Goal: Task Accomplishment & Management: Manage account settings

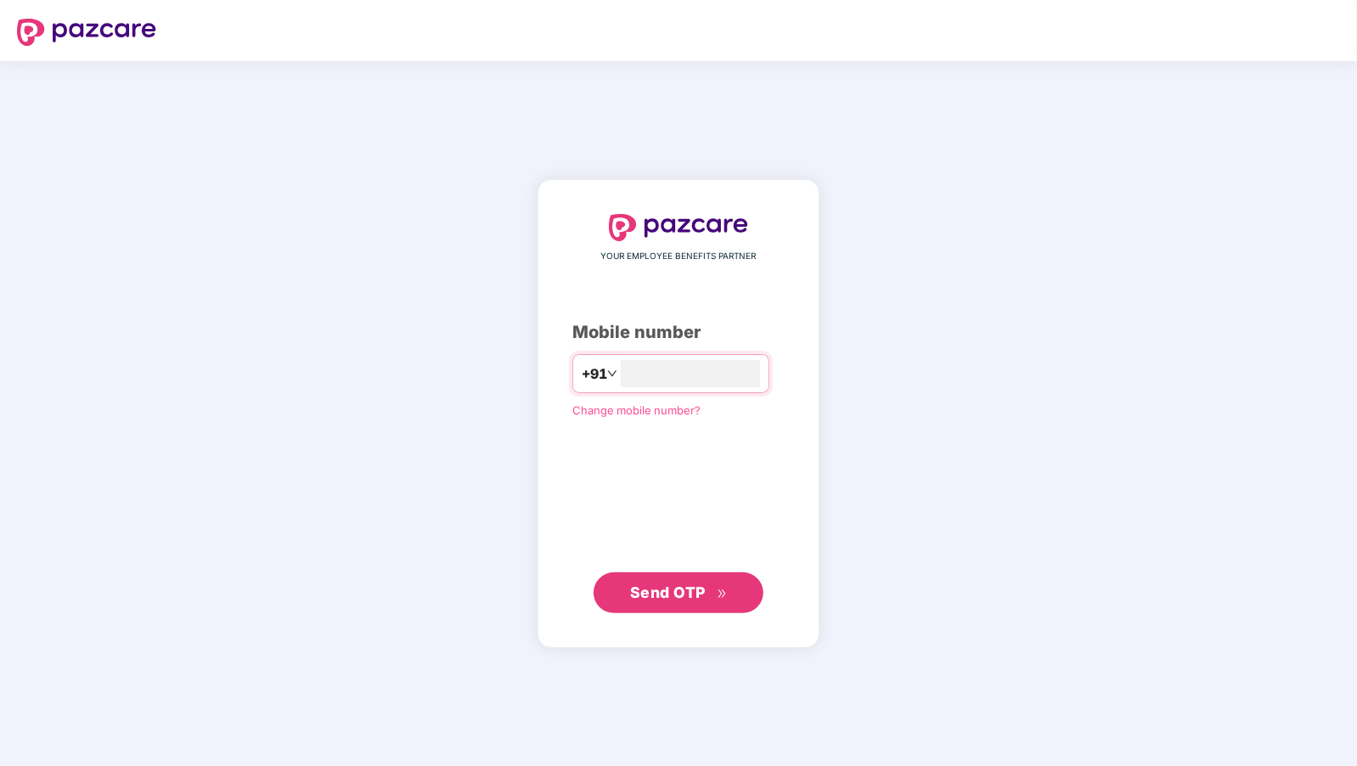
type input "**********"
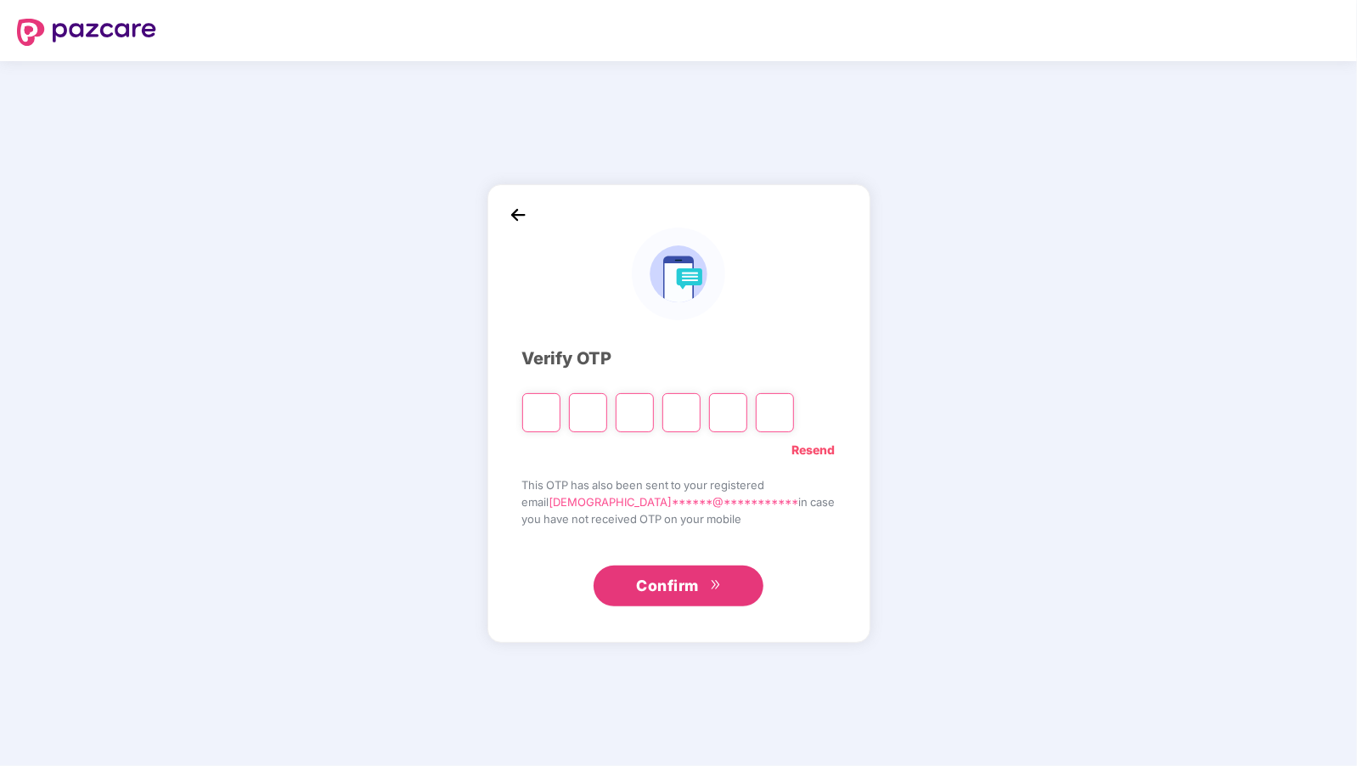
type input "*"
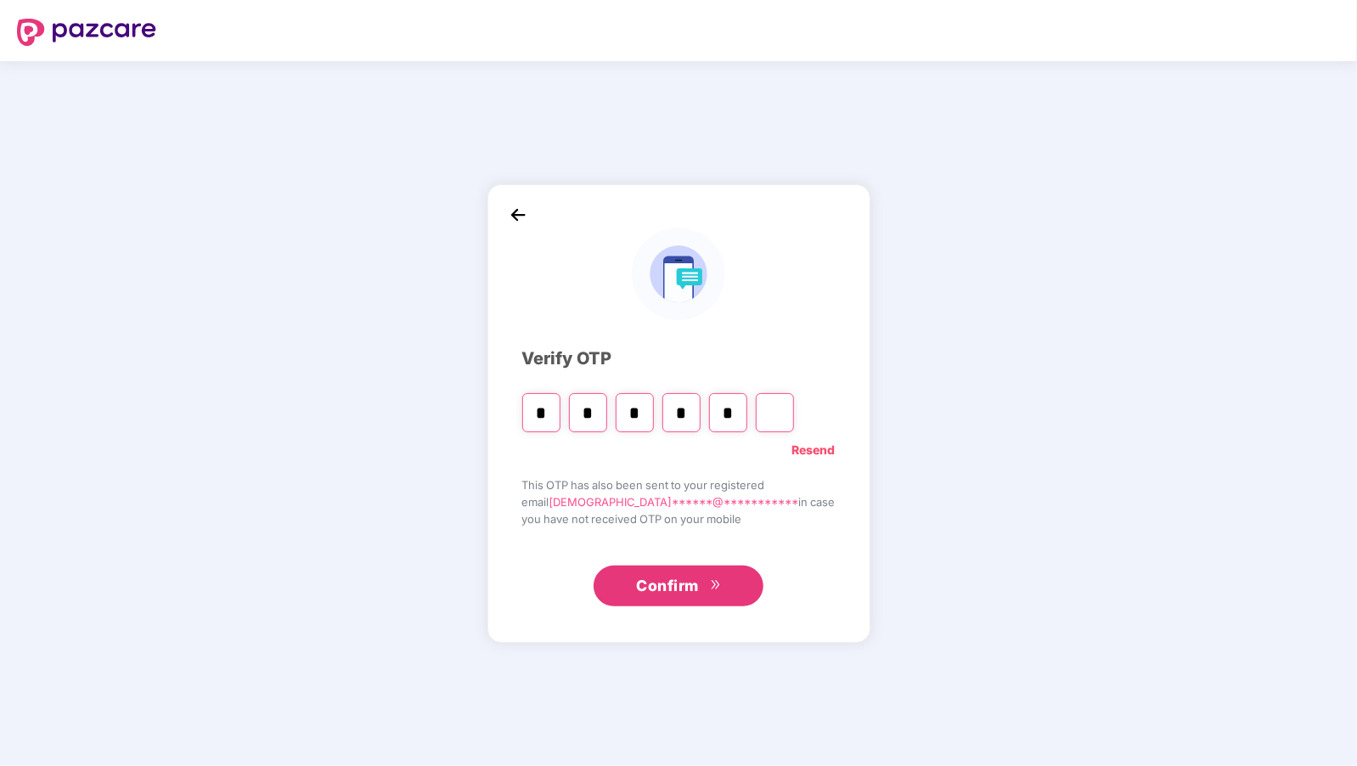
type input "*"
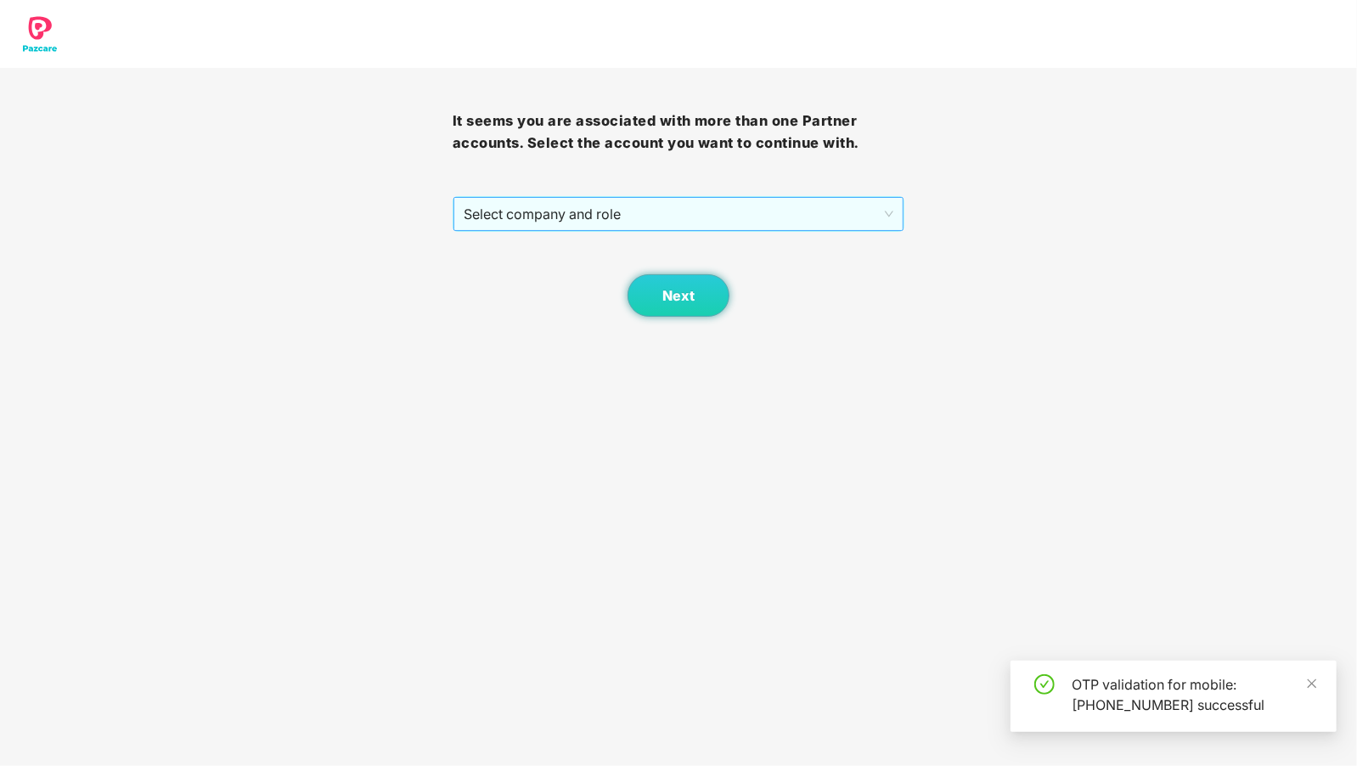
click at [620, 213] on span "Select company and role" at bounding box center [679, 214] width 430 height 32
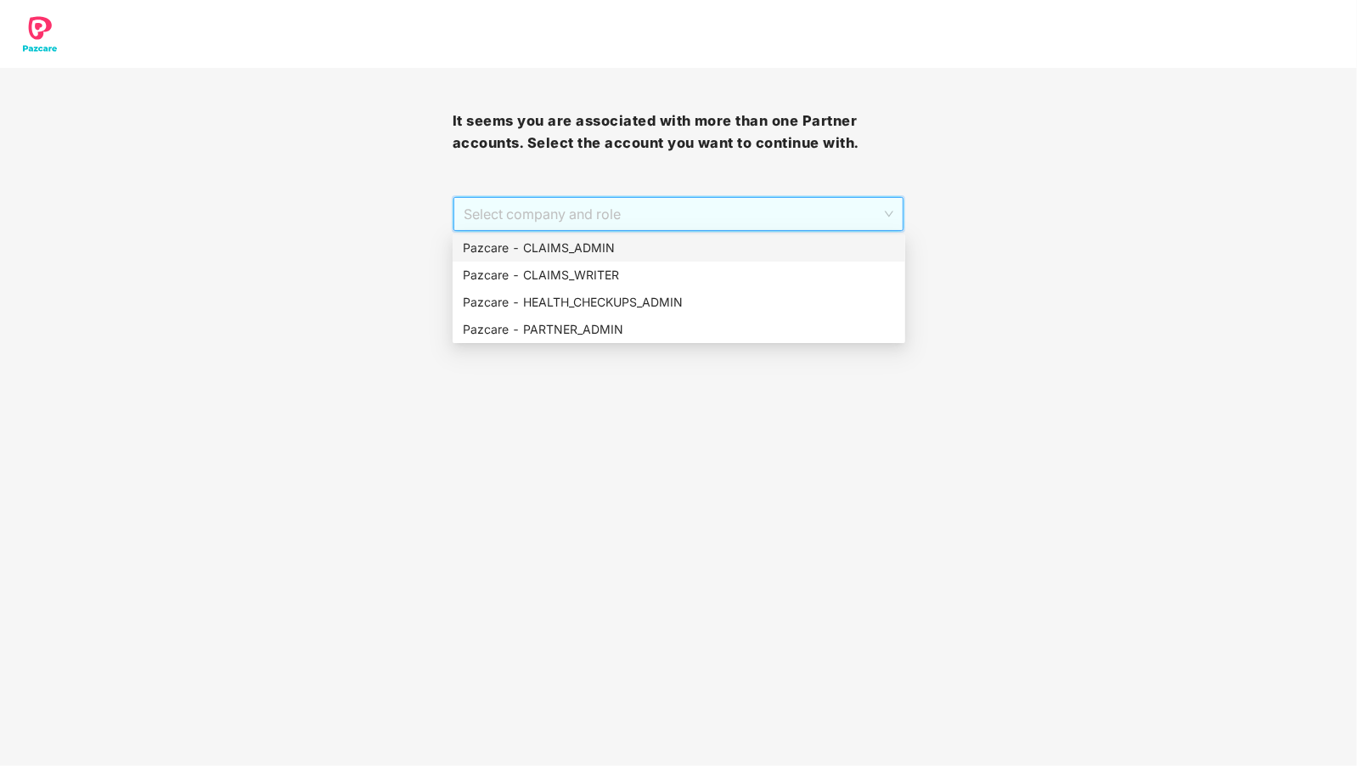
click at [555, 252] on div "Pazcare - CLAIMS_ADMIN" at bounding box center [679, 248] width 432 height 19
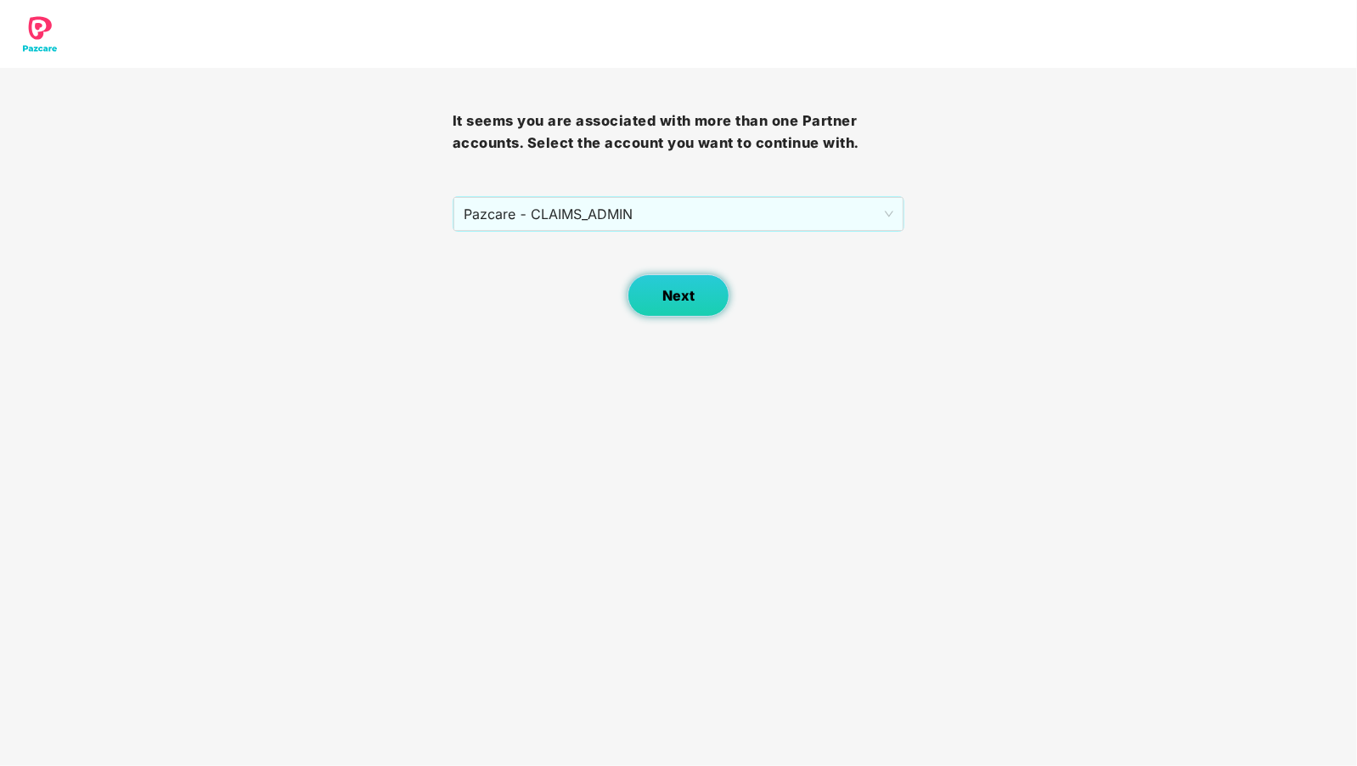
click at [657, 293] on button "Next" at bounding box center [678, 295] width 102 height 42
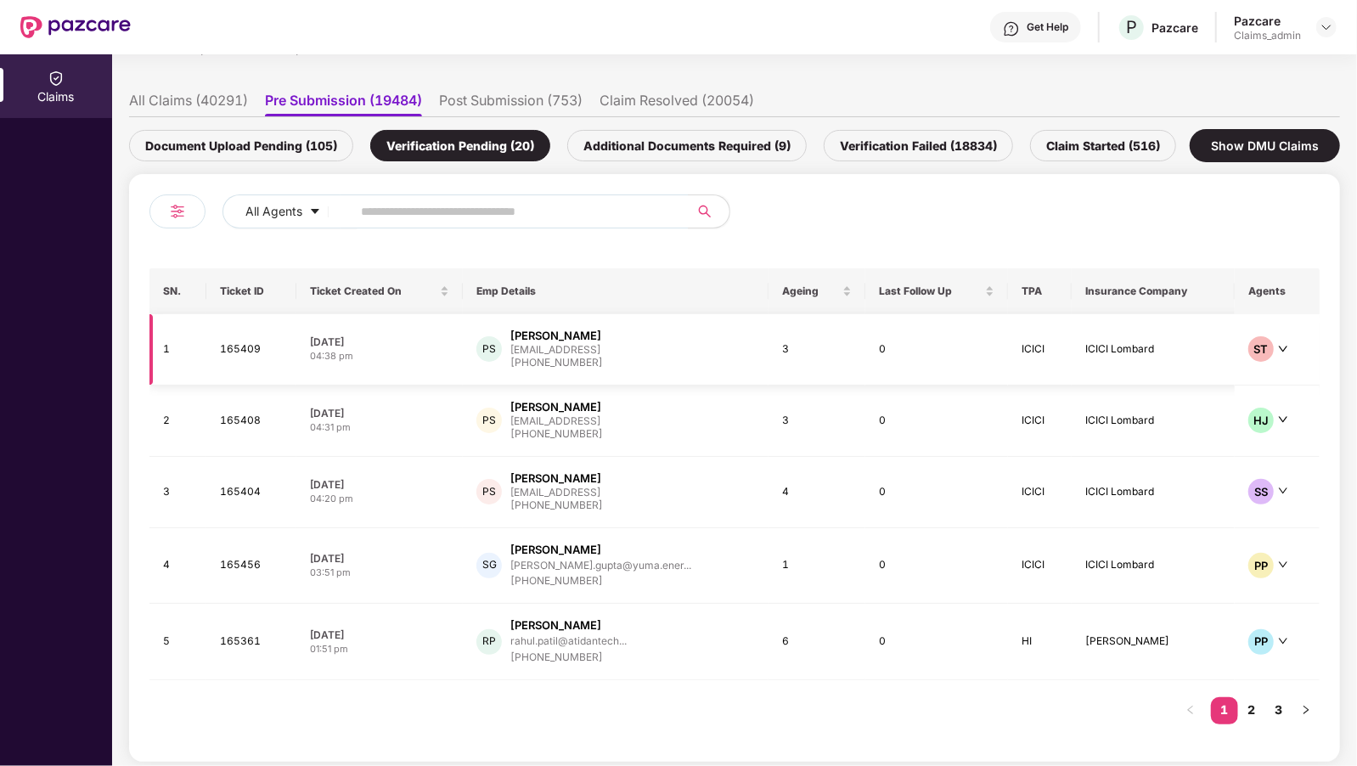
scroll to position [94, 0]
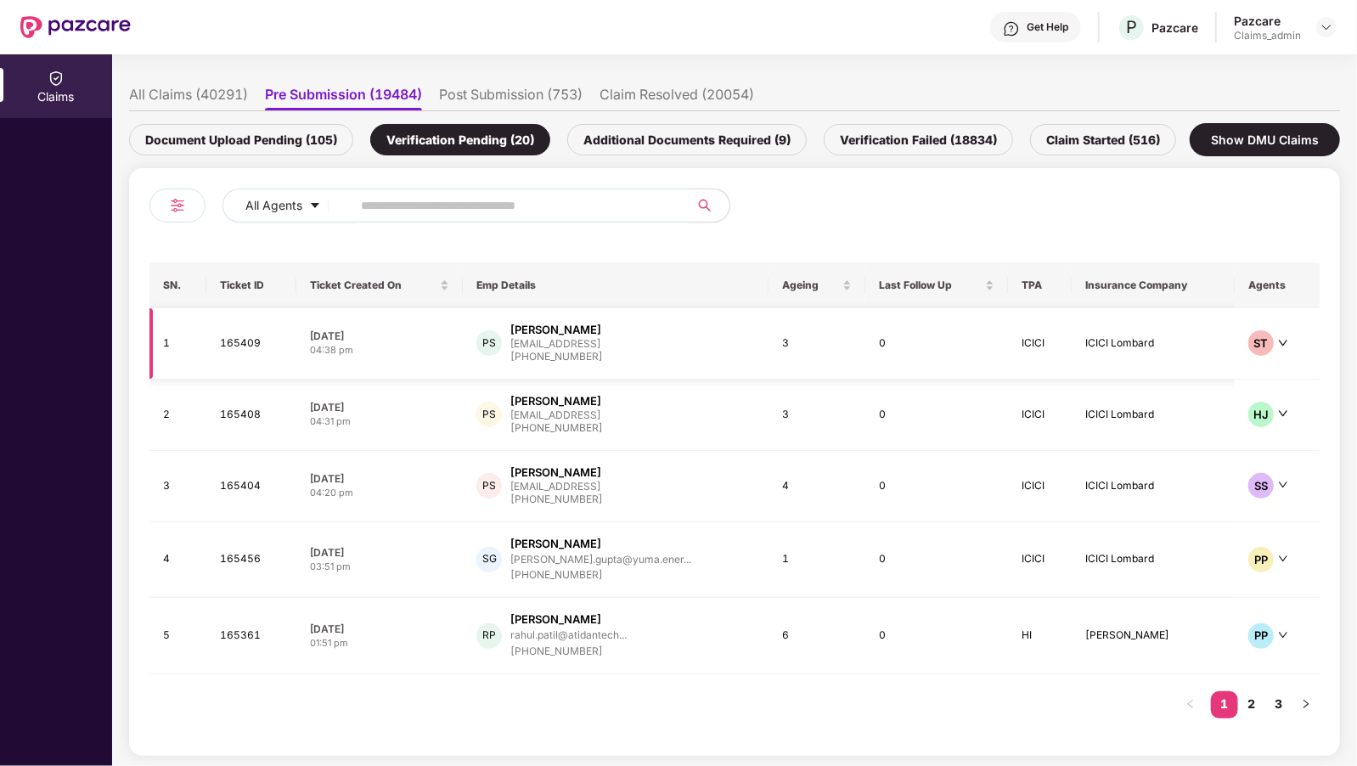
click at [576, 351] on div "+917795578962" at bounding box center [556, 357] width 93 height 16
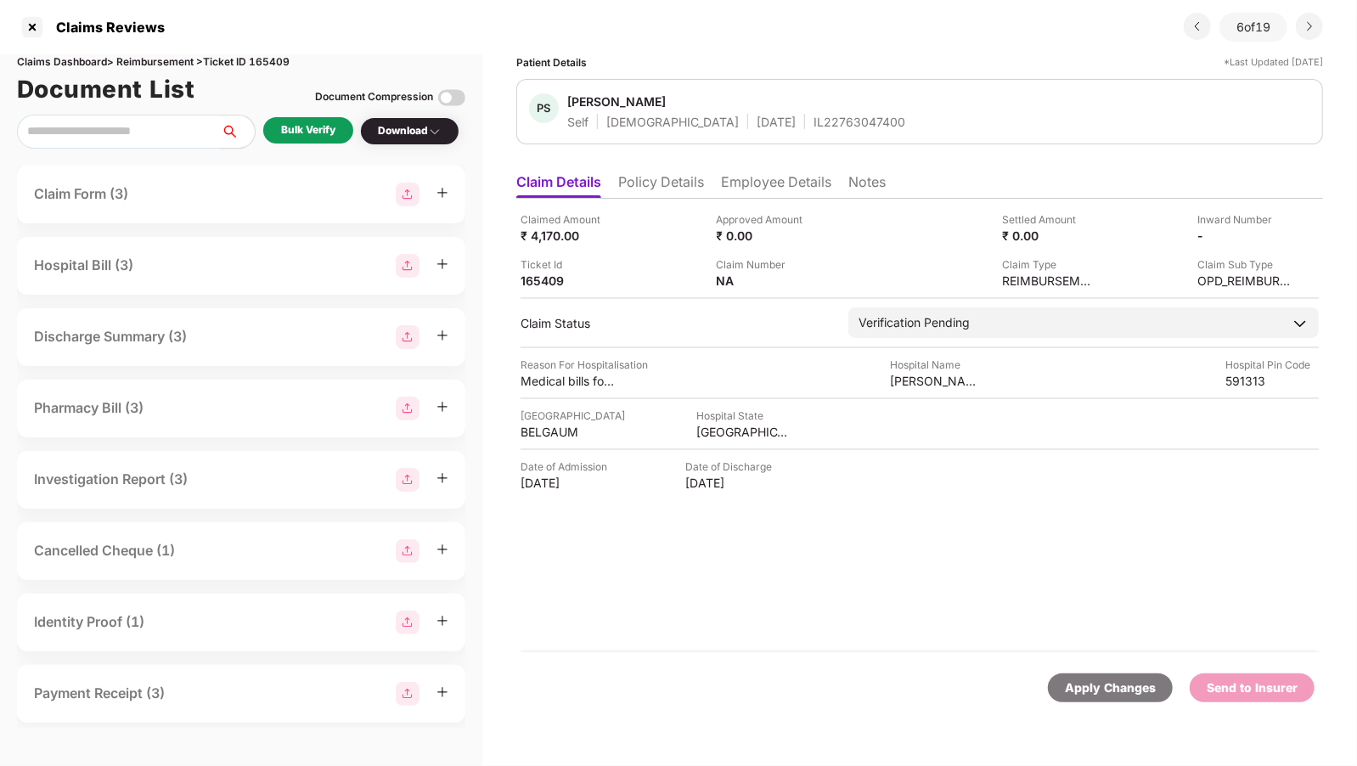
click at [246, 199] on div "Claim Form (3)" at bounding box center [241, 195] width 414 height 24
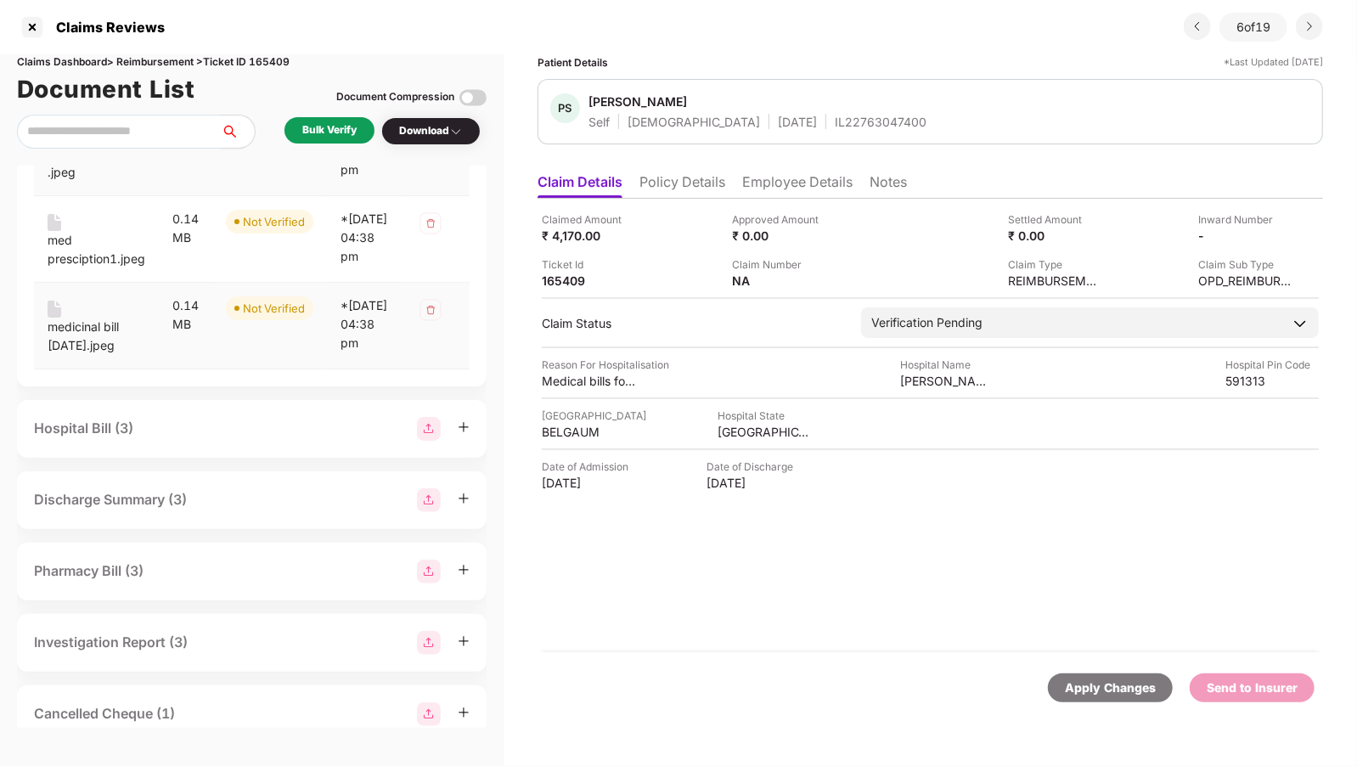
scroll to position [225, 0]
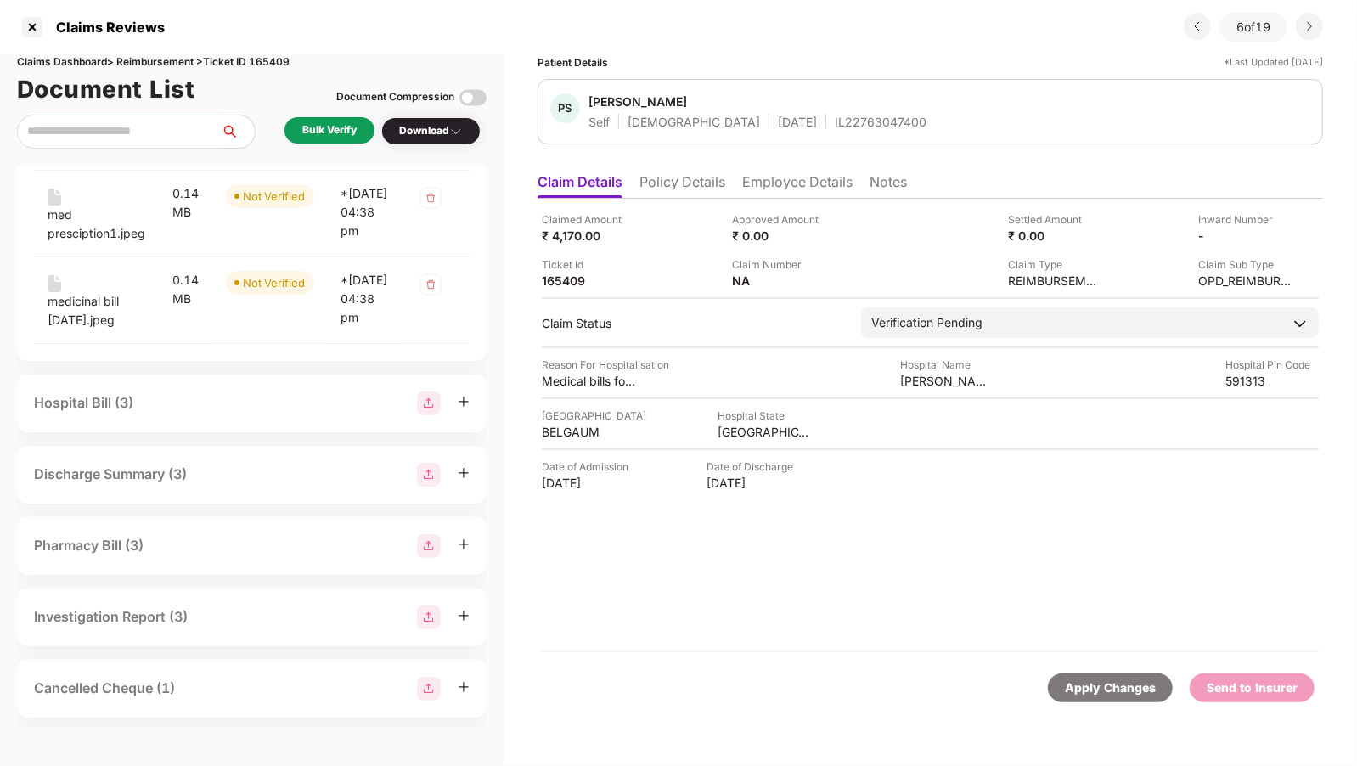
click at [173, 415] on div "Hospital Bill (3)" at bounding box center [251, 403] width 435 height 24
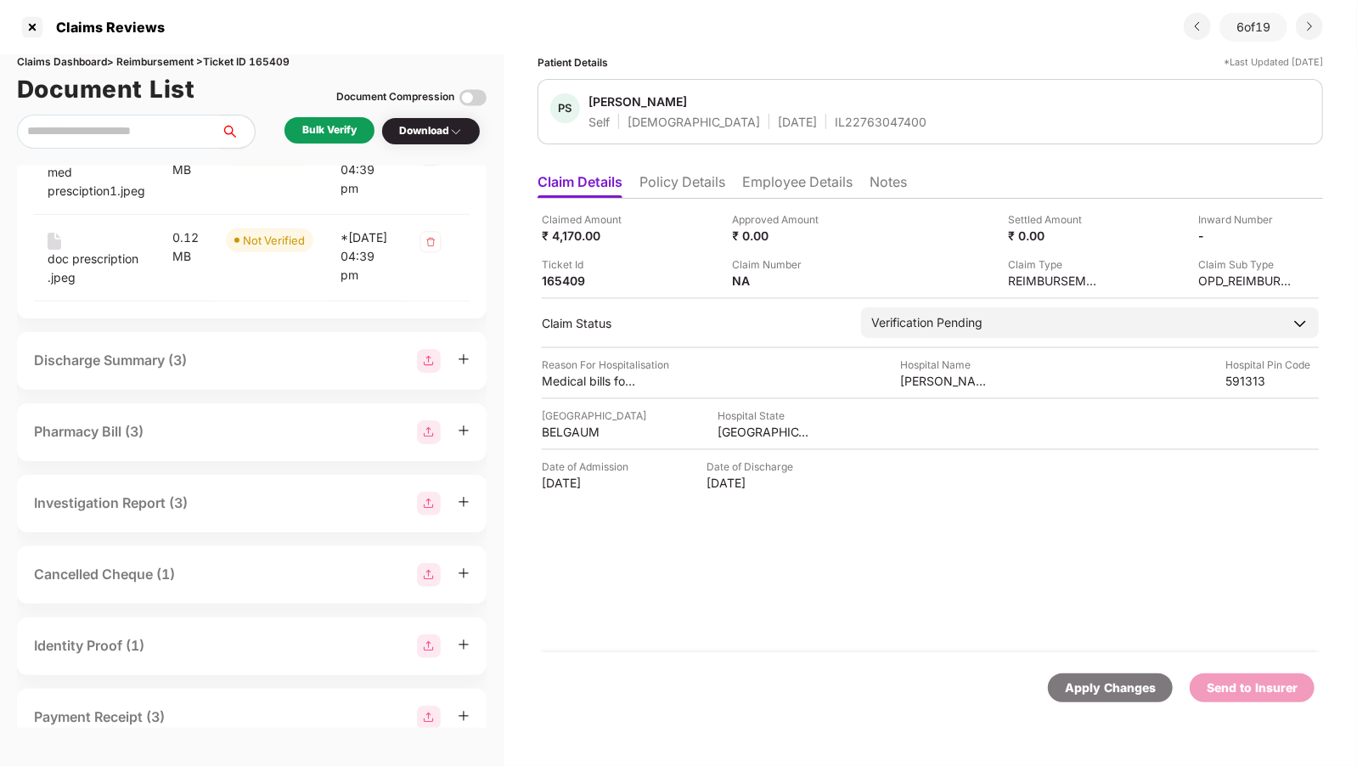
click at [167, 371] on div "Discharge Summary (3)" at bounding box center [110, 360] width 153 height 21
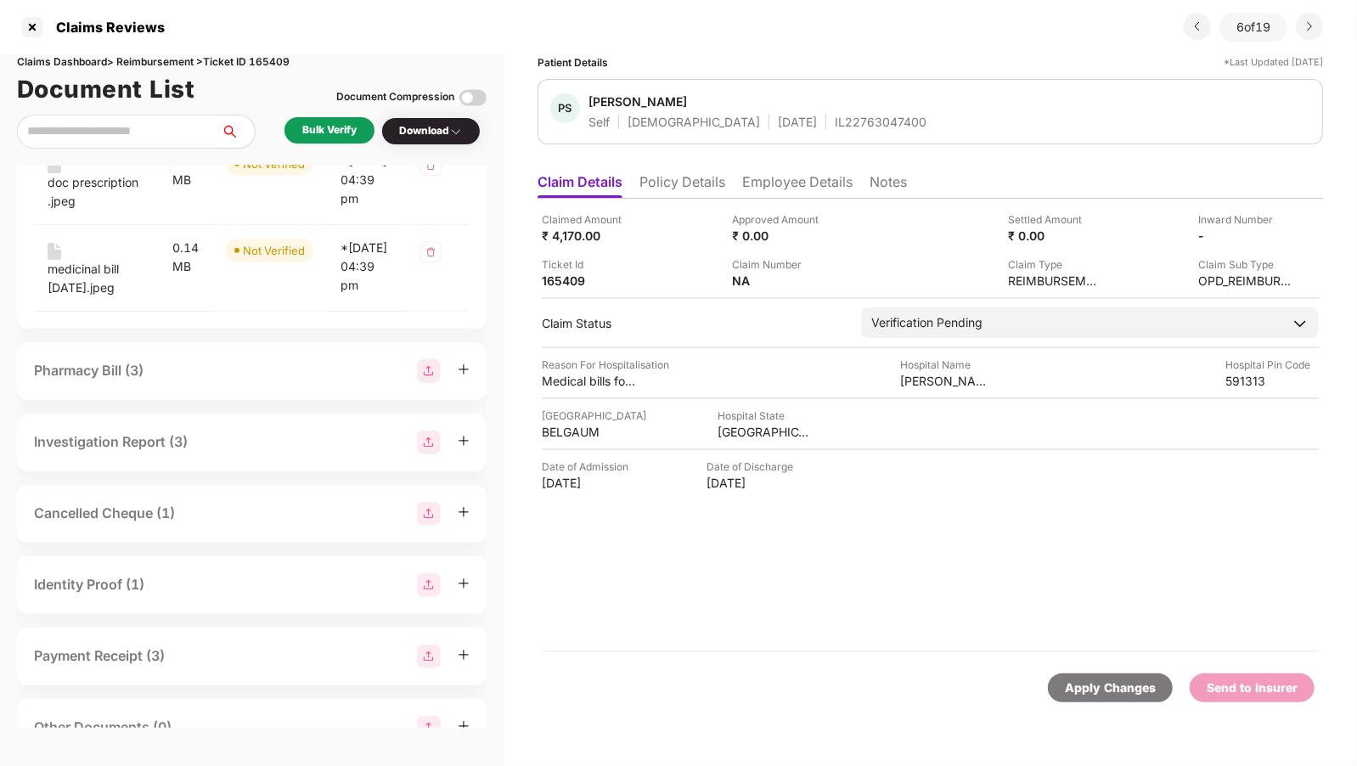
scroll to position [1134, 0]
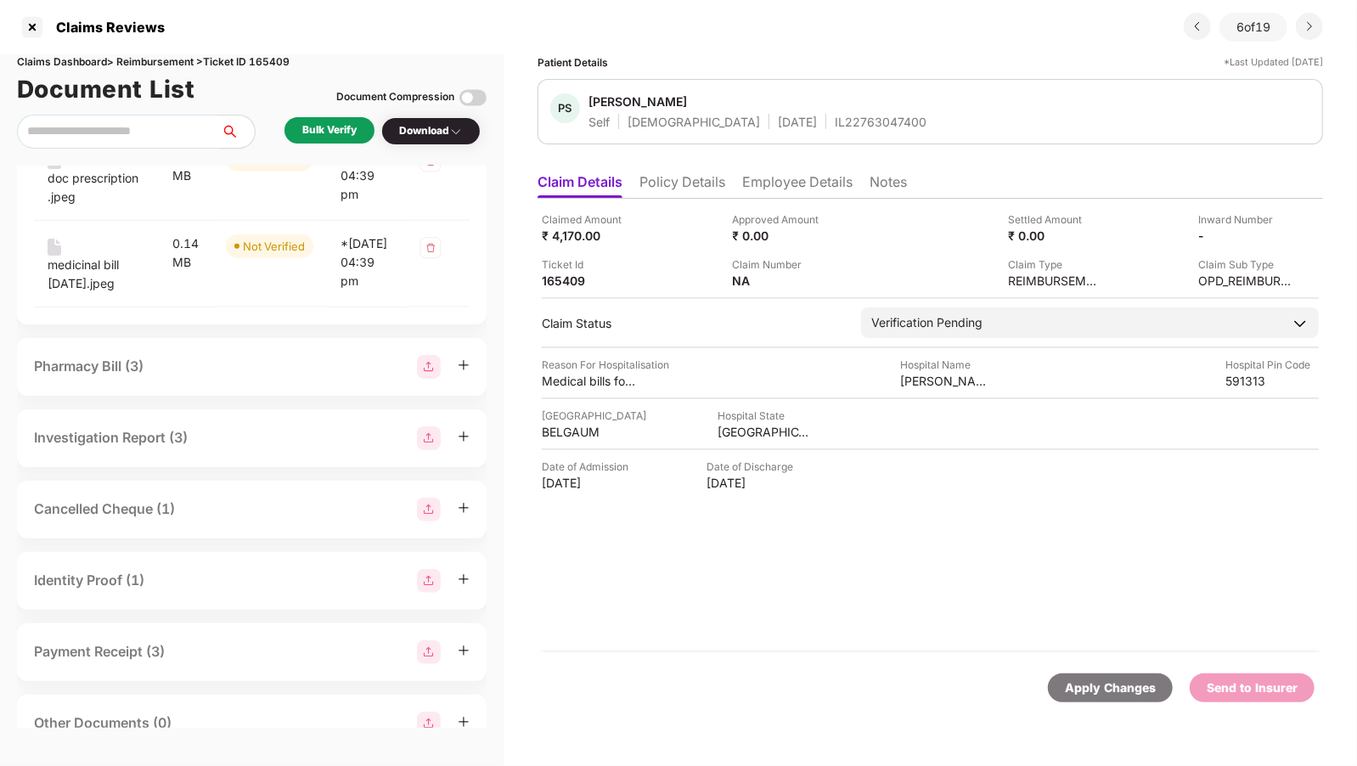
click at [159, 379] on div "Pharmacy Bill (3)" at bounding box center [251, 367] width 435 height 24
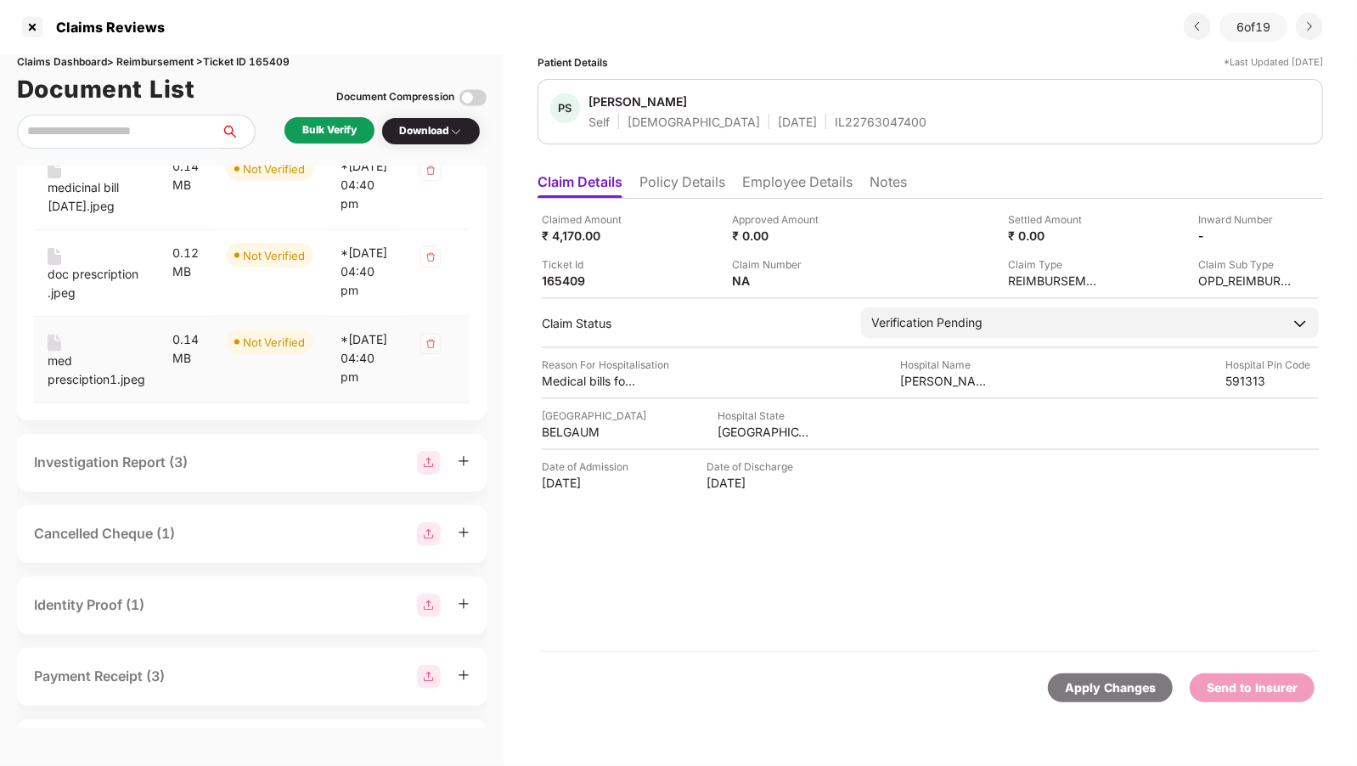
scroll to position [1580, 0]
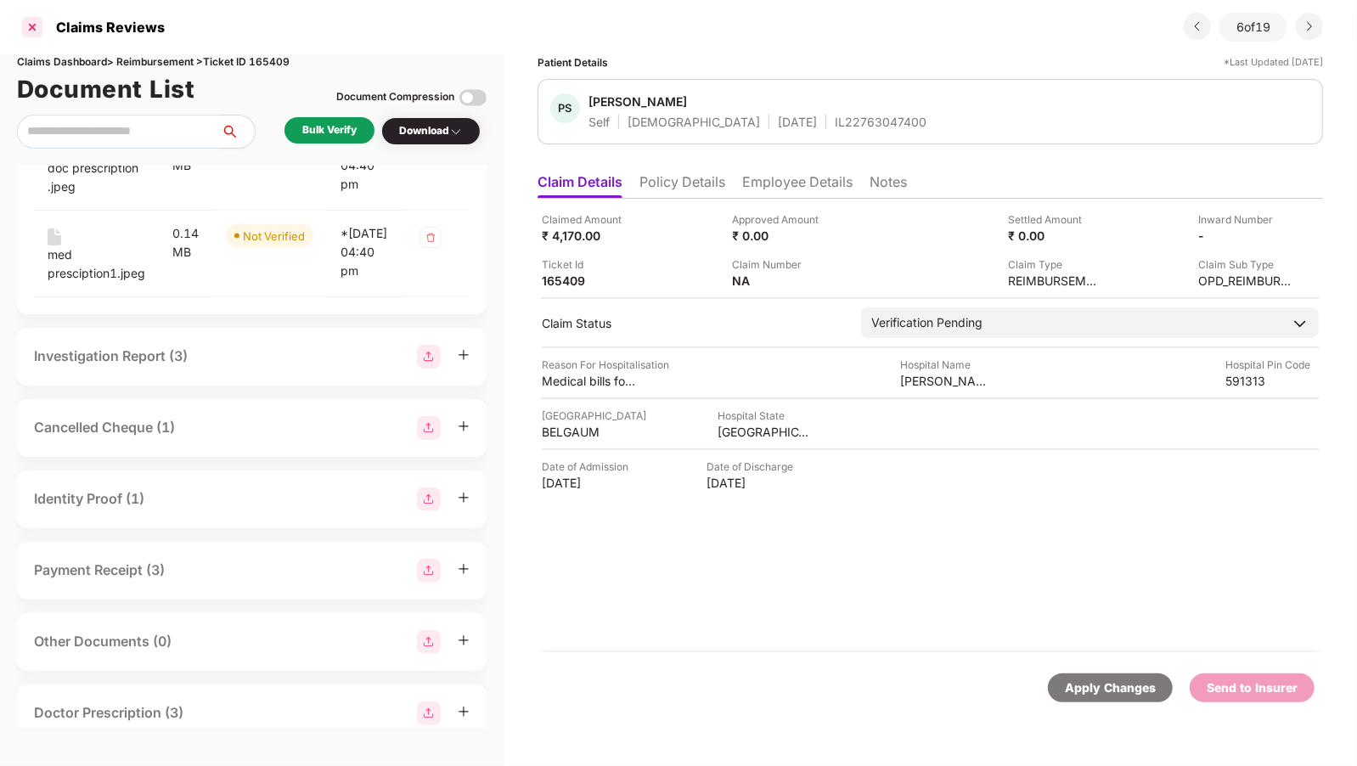
click at [26, 25] on div at bounding box center [32, 27] width 27 height 27
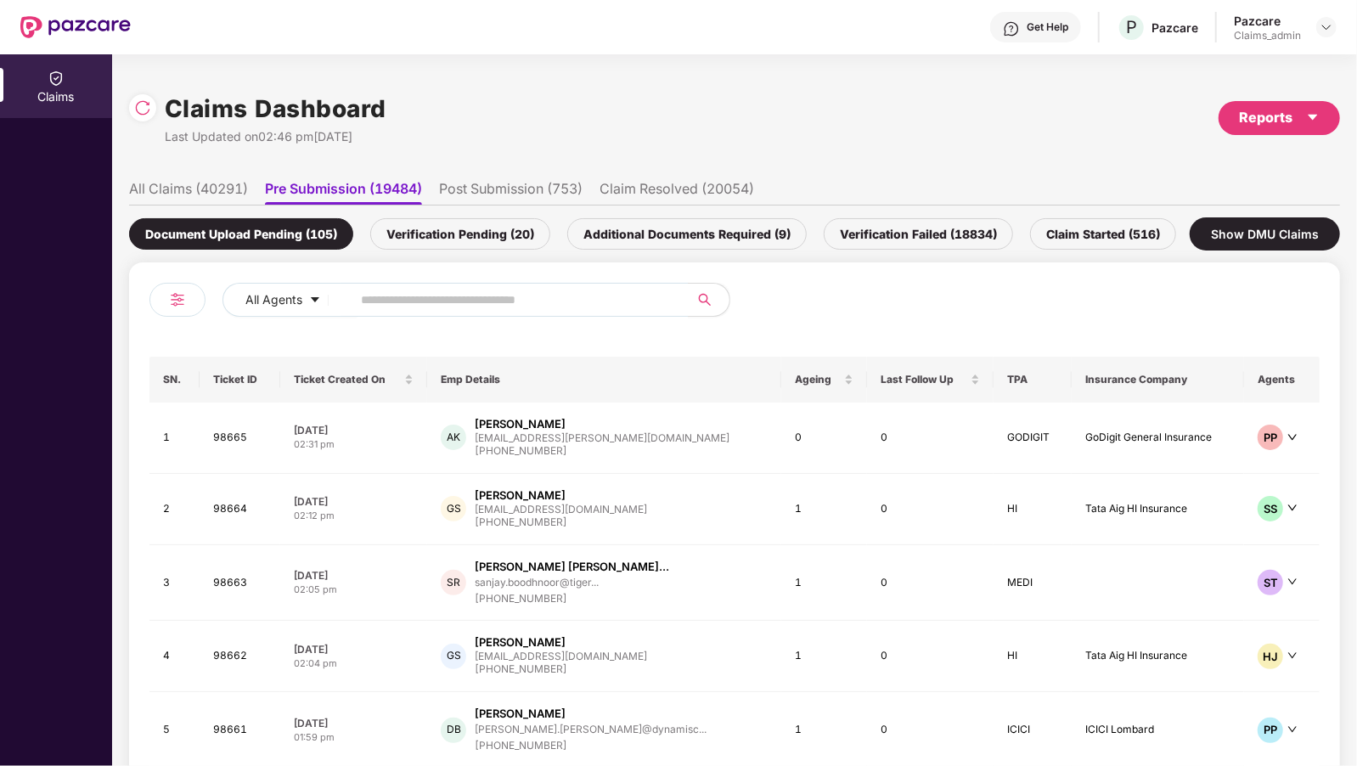
click at [512, 231] on div "Verification Pending (20)" at bounding box center [460, 233] width 180 height 31
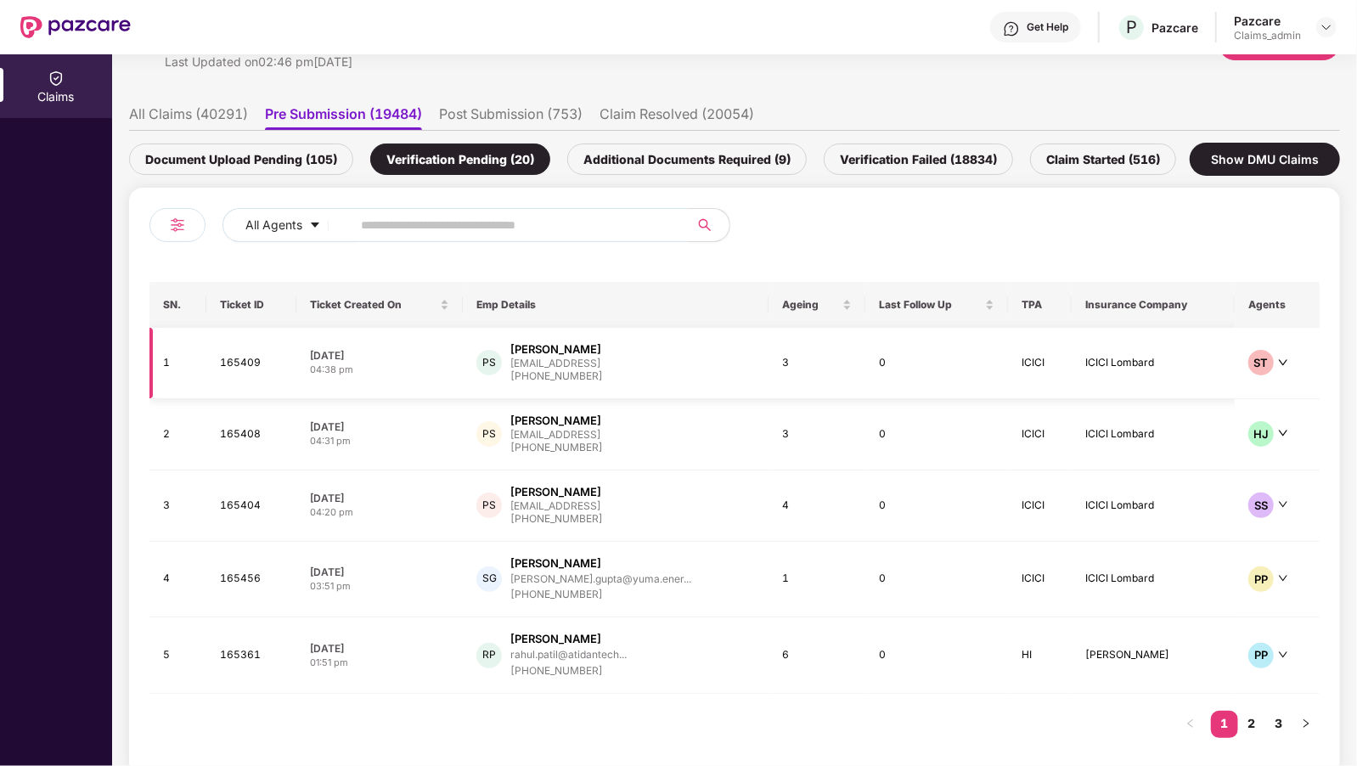
scroll to position [94, 0]
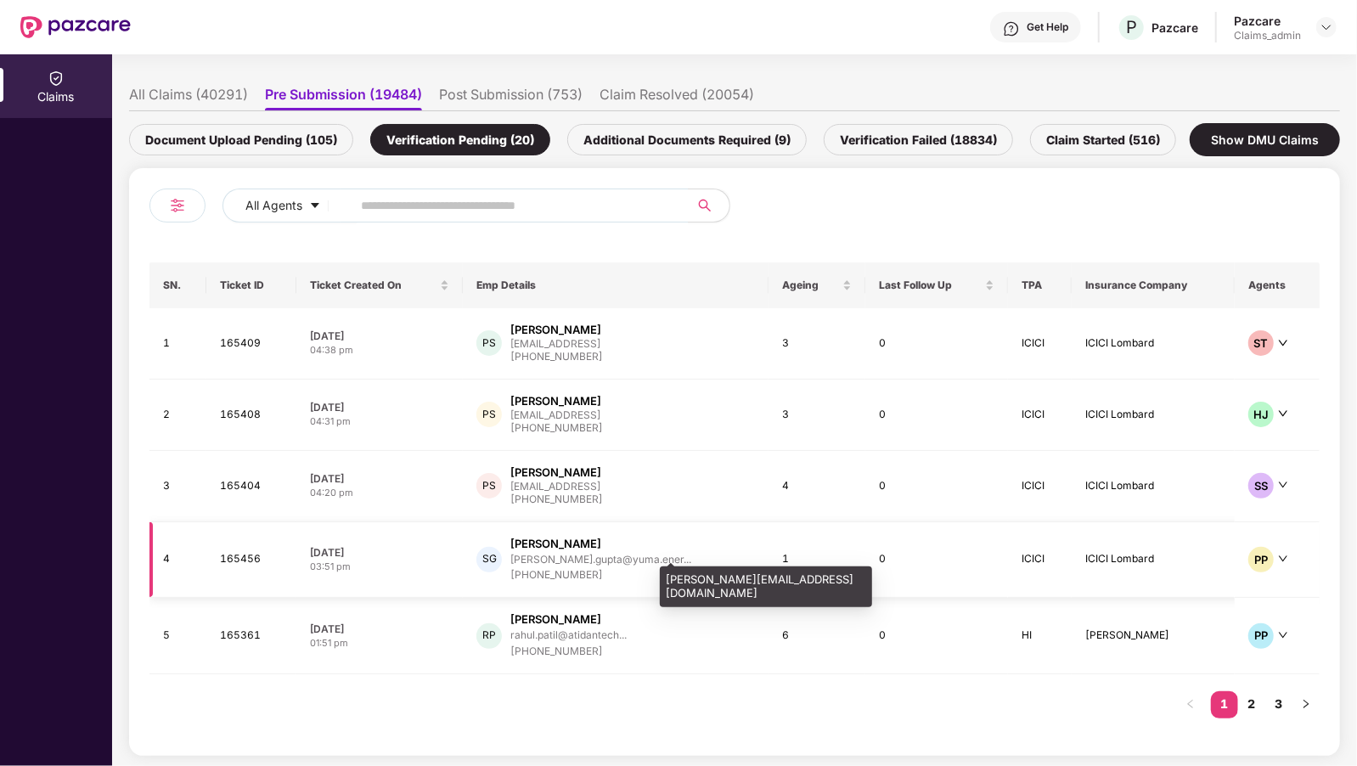
click at [557, 555] on div "simant.gupta@yuma.ener..." at bounding box center [600, 558] width 181 height 11
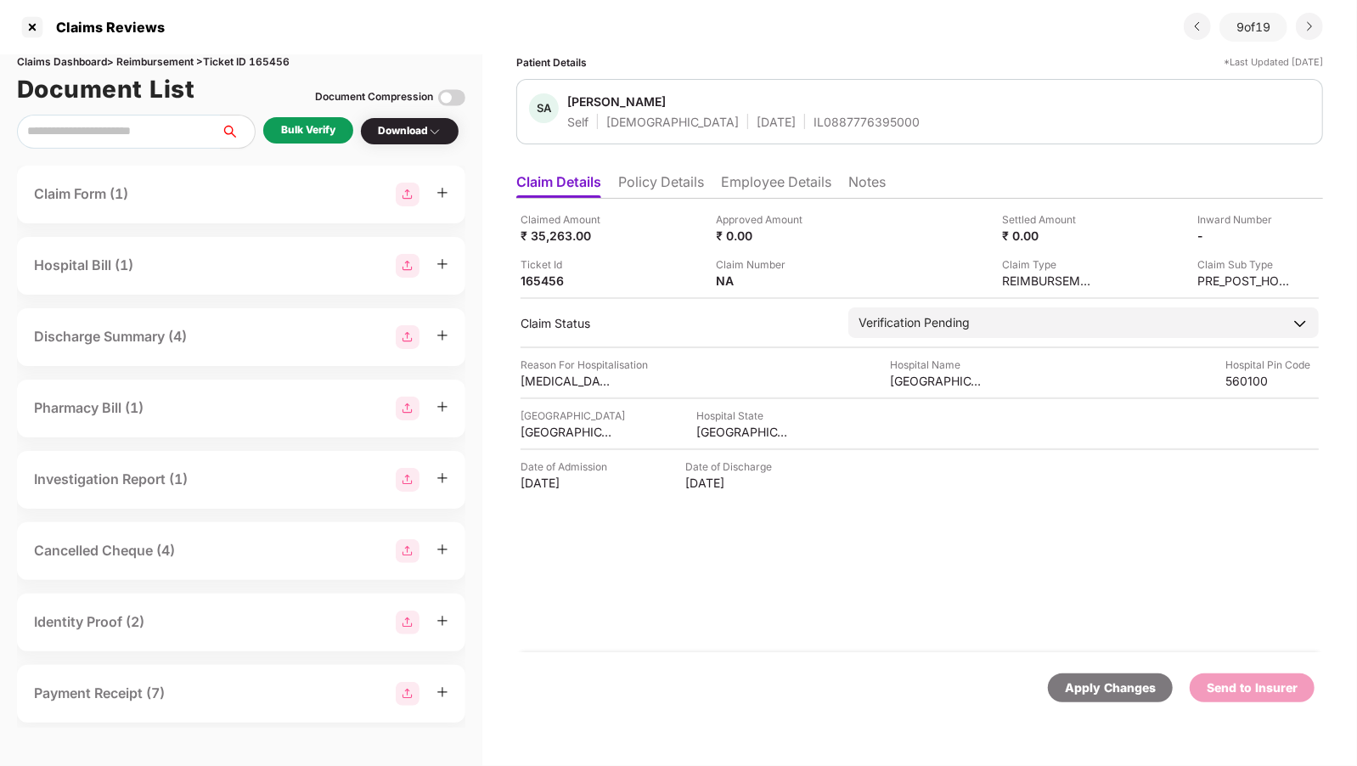
click at [124, 215] on div "Claim Form (1)" at bounding box center [241, 195] width 448 height 58
click at [137, 192] on div "Claim Form (1)" at bounding box center [241, 195] width 414 height 24
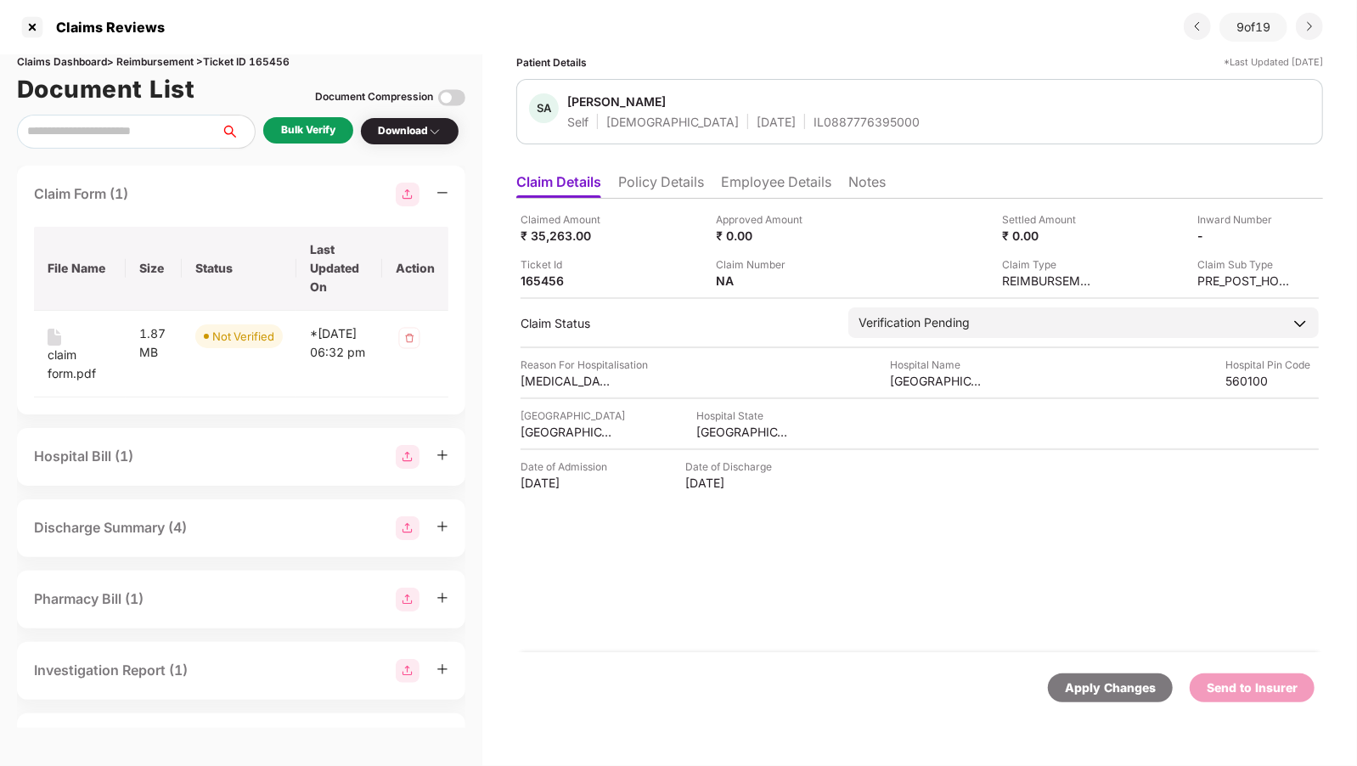
click at [100, 451] on div "Hospital Bill (1)" at bounding box center [83, 456] width 99 height 21
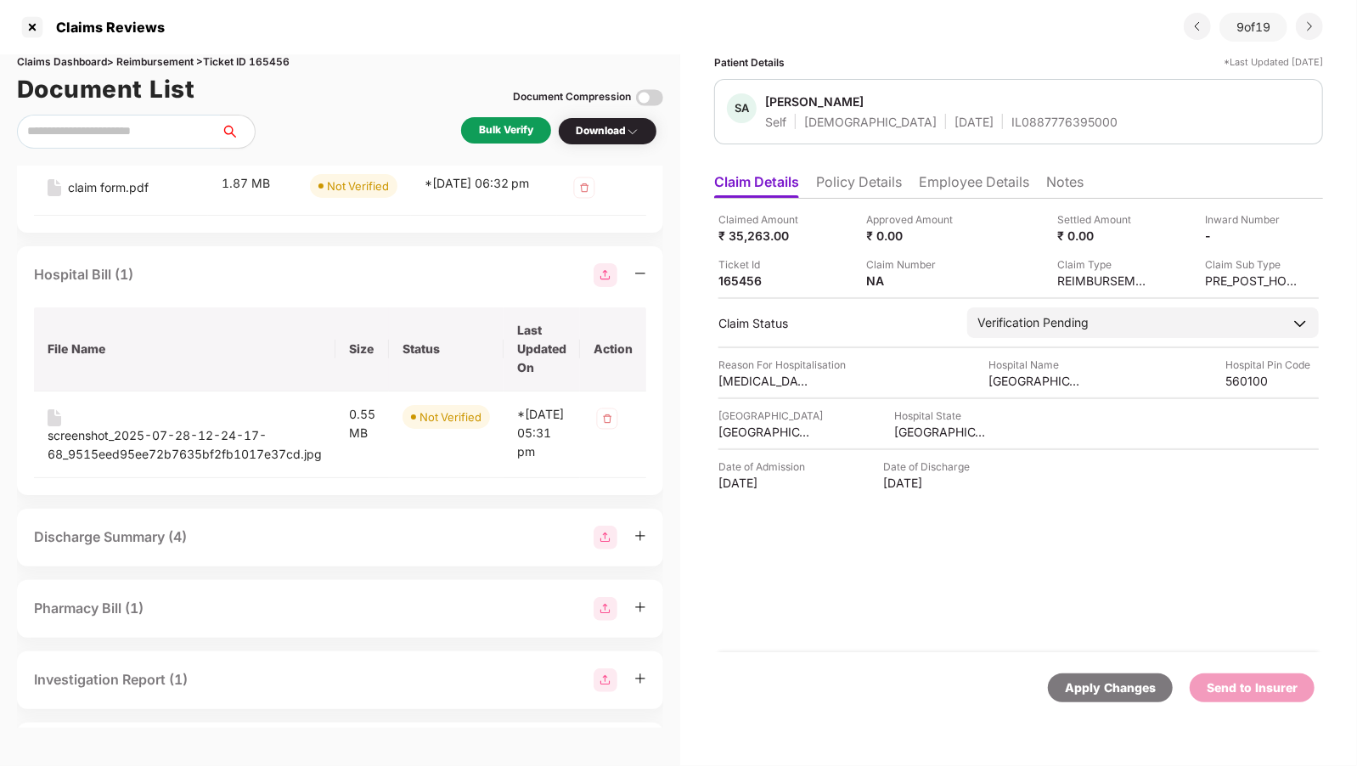
scroll to position [131, 0]
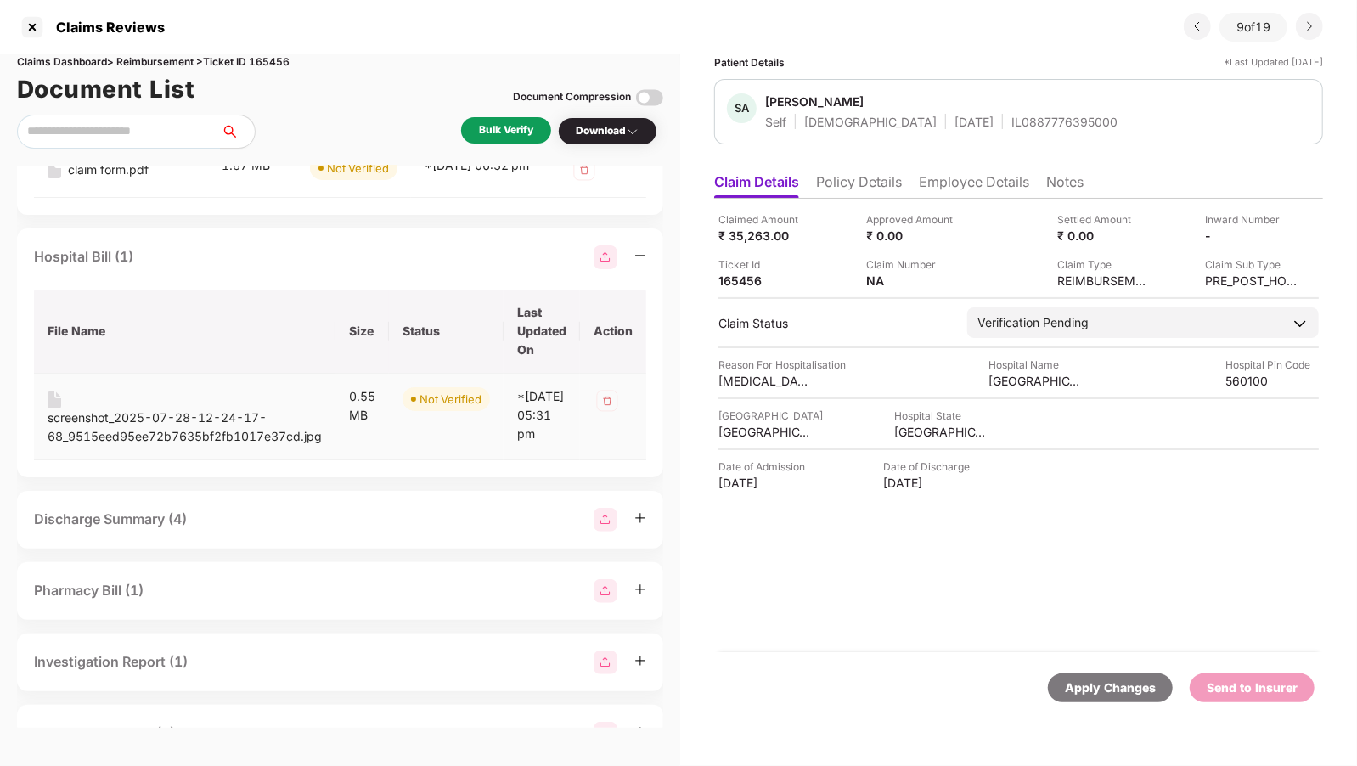
click at [136, 437] on div "screenshot_2025-07-28-12-24-17-68_9515eed95ee72b7635bf2fb1017e37cd.jpg" at bounding box center [185, 426] width 274 height 37
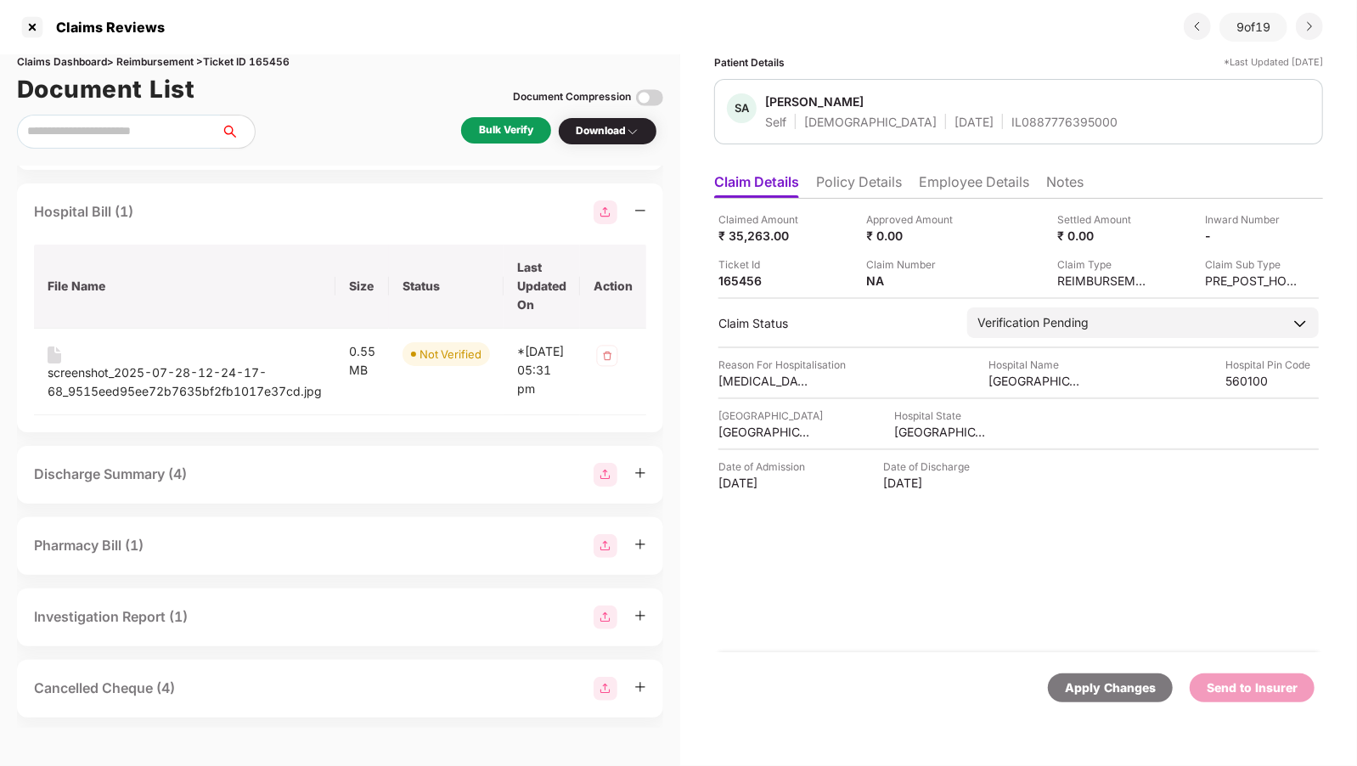
click at [259, 486] on div "Discharge Summary (4)" at bounding box center [340, 475] width 612 height 24
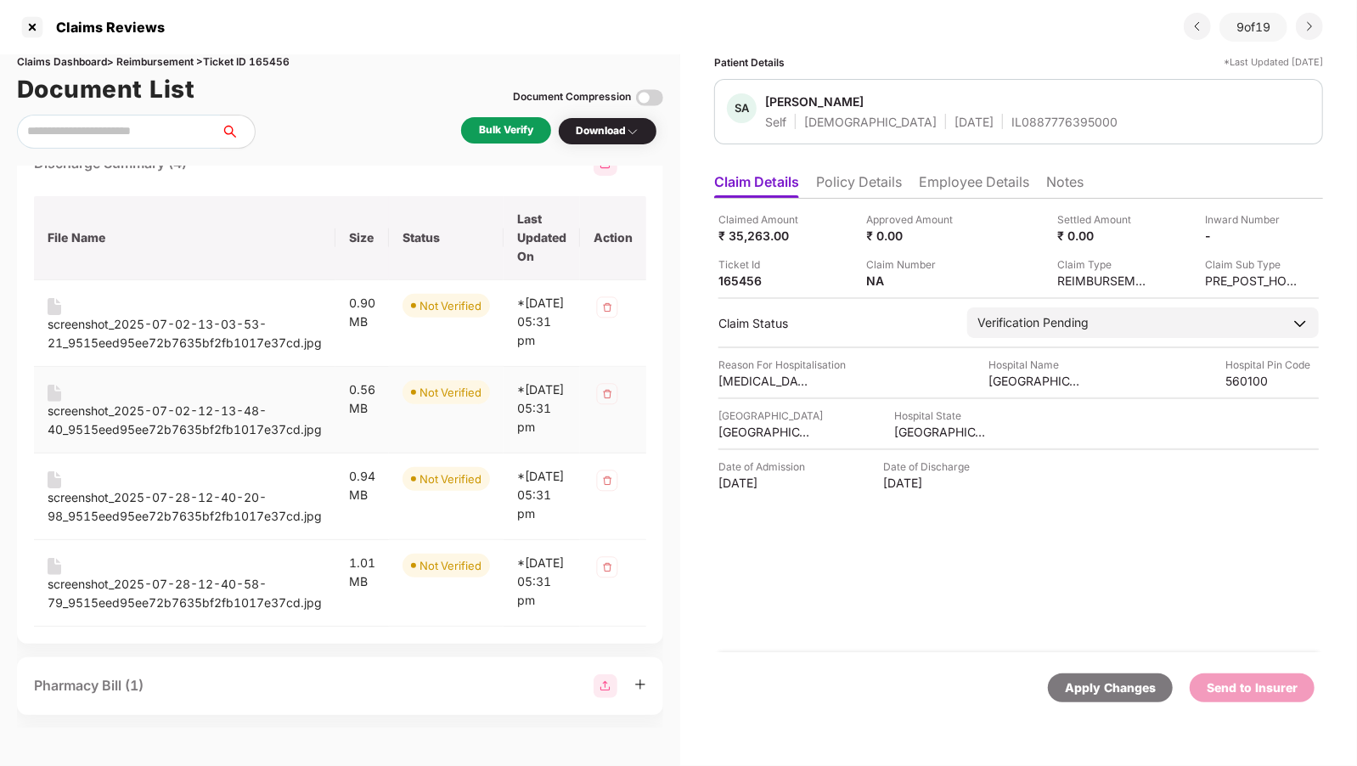
scroll to position [493, 0]
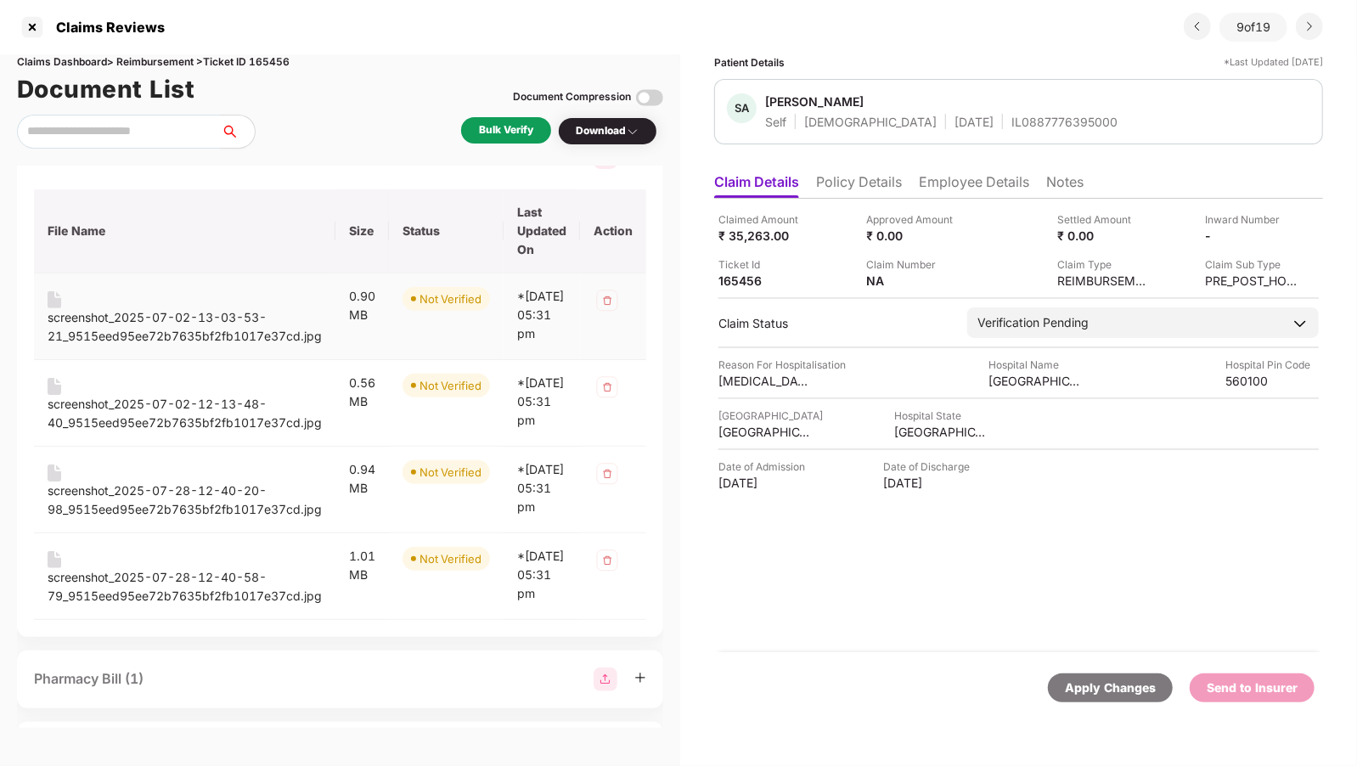
click at [91, 346] on div "screenshot_2025-07-02-13-03-53-21_9515eed95ee72b7635bf2fb1017e37cd.jpg" at bounding box center [185, 326] width 274 height 37
click at [219, 432] on div "screenshot_2025-07-02-12-13-48-40_9515eed95ee72b7635bf2fb1017e37cd.jpg" at bounding box center [185, 413] width 274 height 37
click at [142, 519] on div "screenshot_2025-07-28-12-40-20-98_9515eed95ee72b7635bf2fb1017e37cd.jpg" at bounding box center [185, 499] width 274 height 37
click at [204, 605] on div "screenshot_2025-07-28-12-40-58-79_9515eed95ee72b7635bf2fb1017e37cd.jpg" at bounding box center [185, 586] width 274 height 37
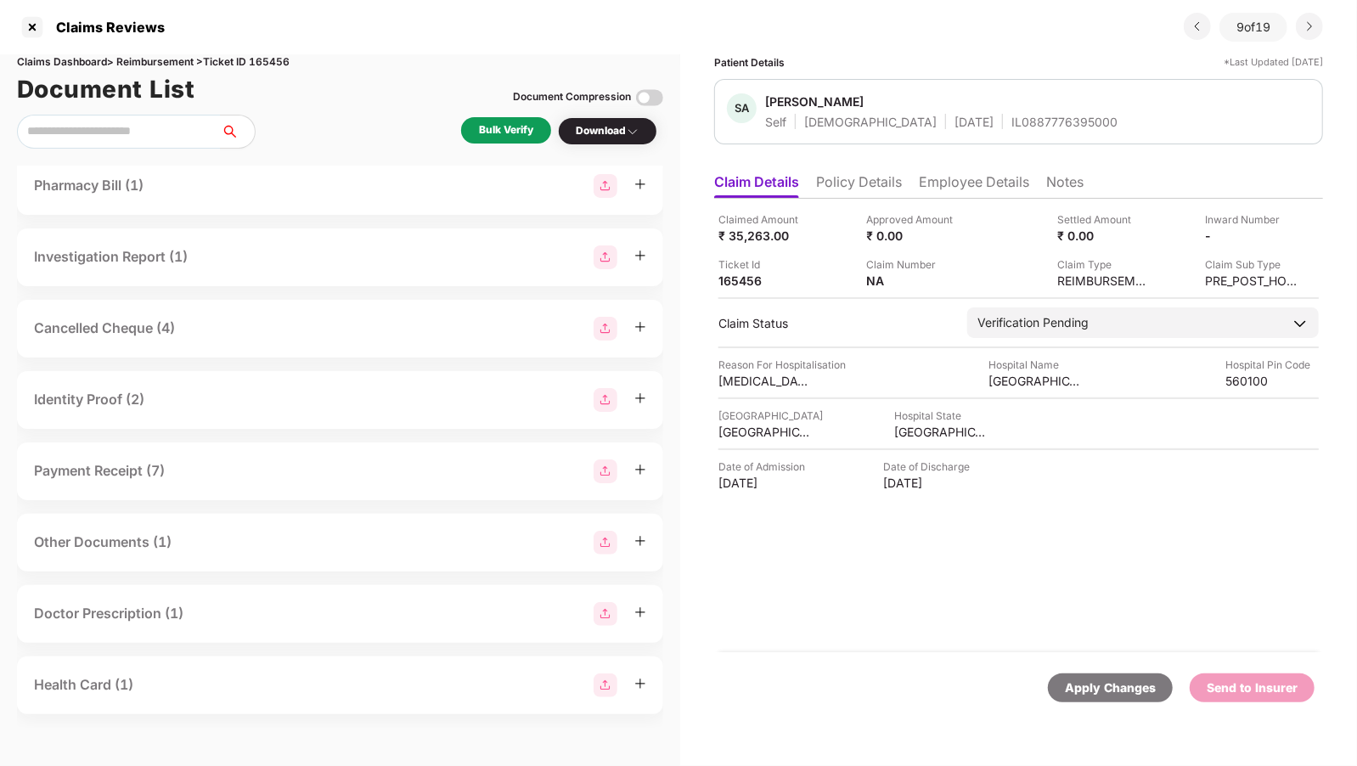
scroll to position [1042, 0]
click at [196, 198] on div "Pharmacy Bill (1)" at bounding box center [340, 186] width 612 height 24
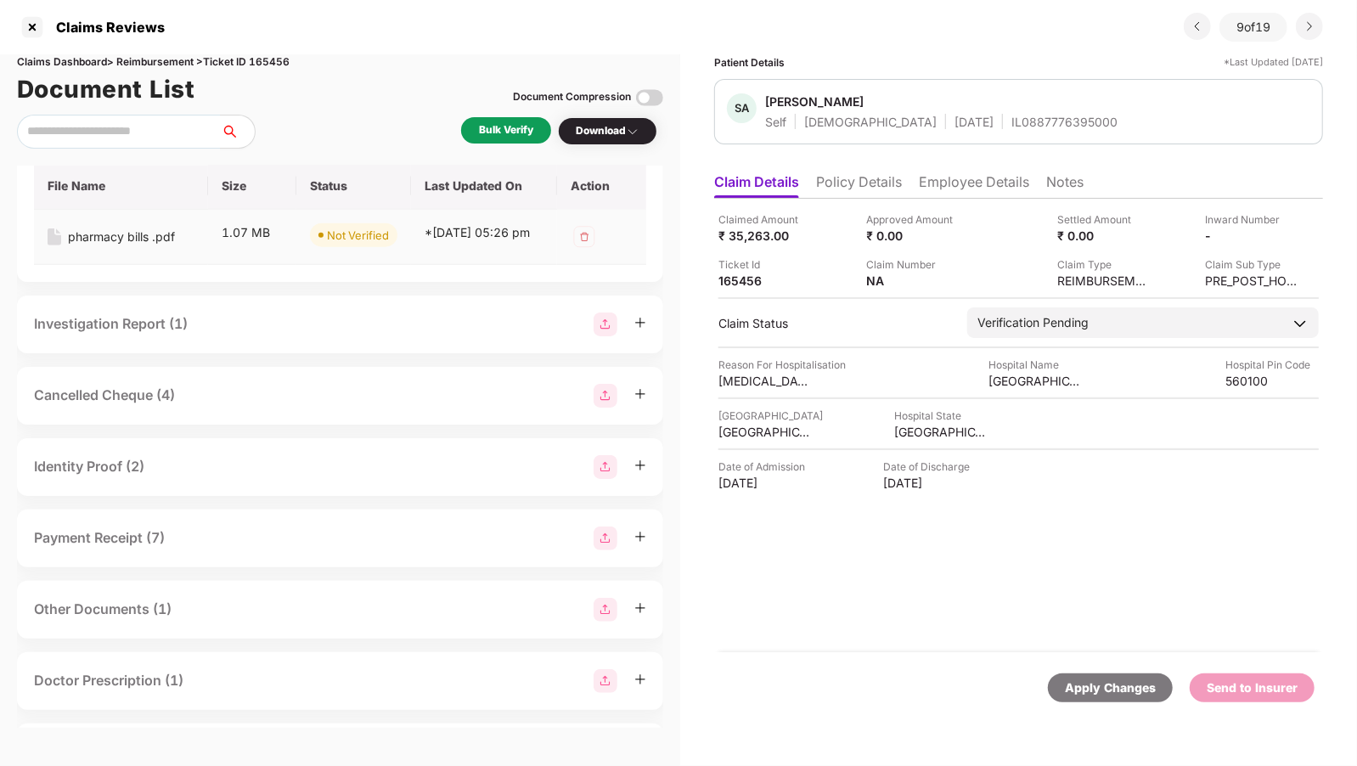
click at [132, 246] on div "pharmacy bills .pdf" at bounding box center [121, 237] width 107 height 19
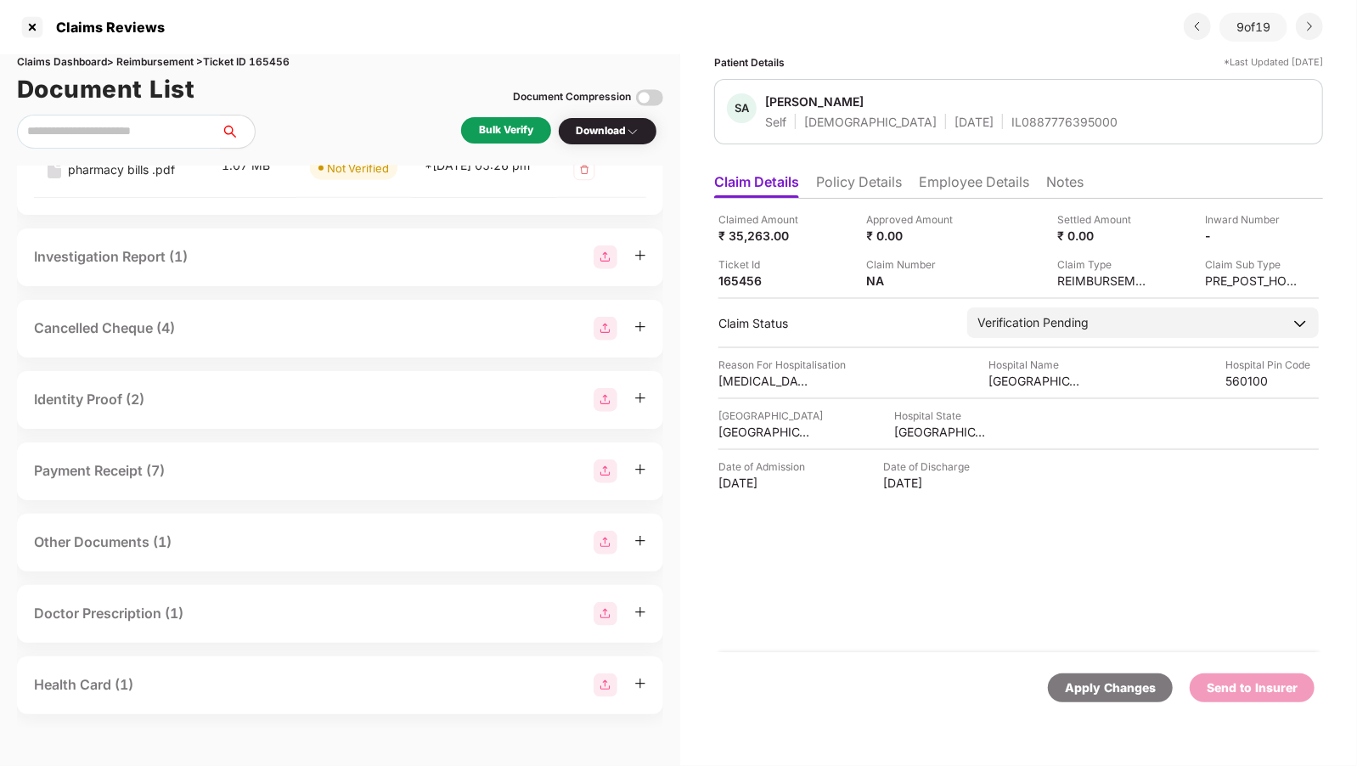
scroll to position [1143, 0]
click at [86, 267] on div "Investigation Report (1)" at bounding box center [111, 256] width 154 height 21
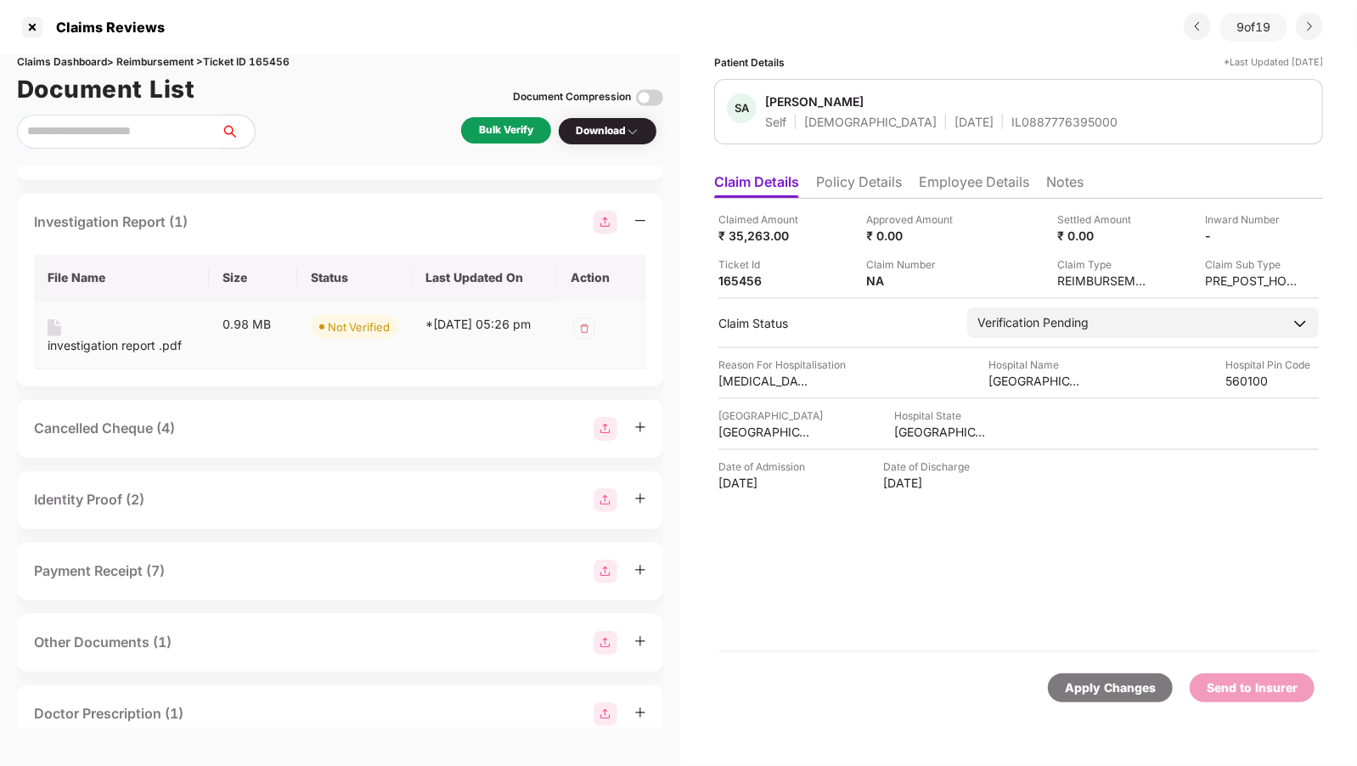
click at [129, 355] on div "investigation report .pdf" at bounding box center [115, 345] width 134 height 19
click at [267, 441] on div "Cancelled Cheque (4)" at bounding box center [340, 429] width 612 height 24
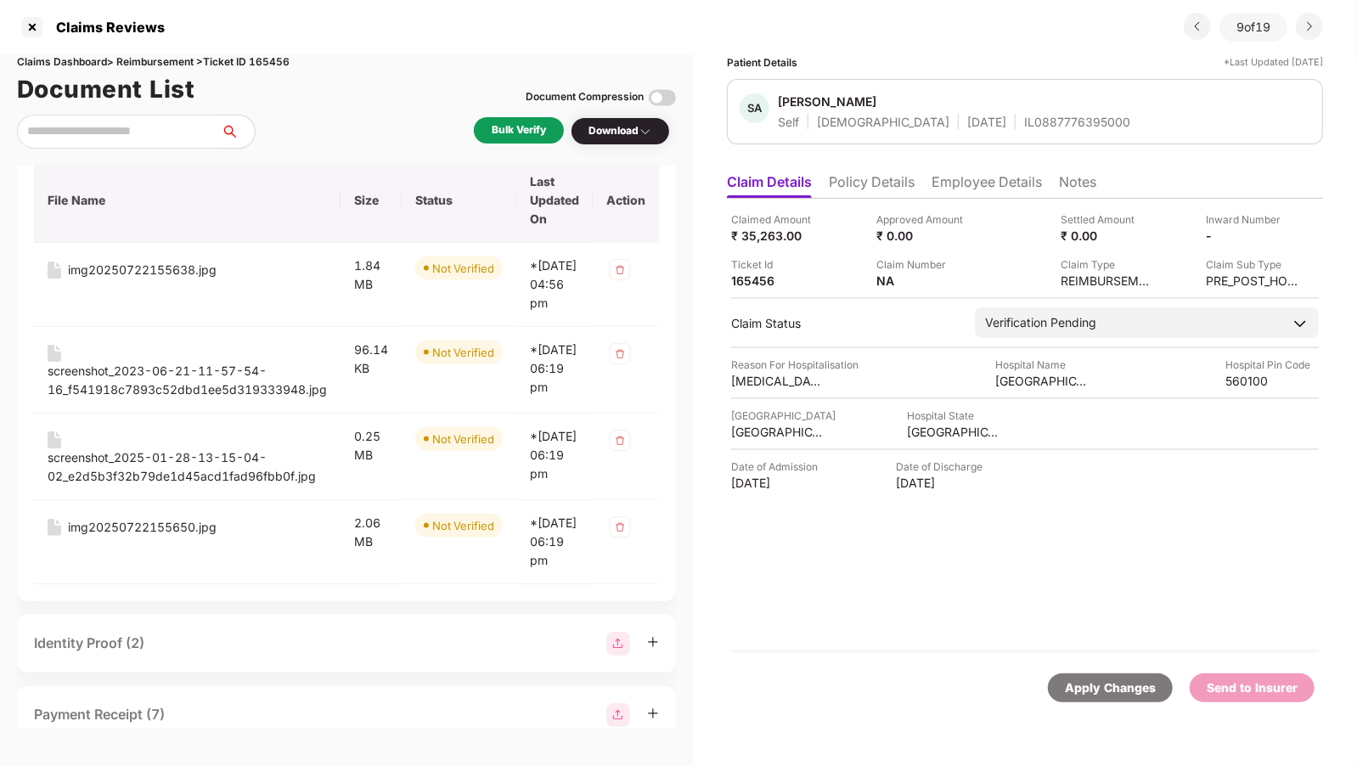
scroll to position [1447, 0]
click at [131, 278] on div "img20250722155638.jpg" at bounding box center [142, 268] width 149 height 19
click at [169, 393] on div "screenshot_2023-06-21-11-57-54-16_f541918c7893c52dbd1ee5d319333948.jpg" at bounding box center [187, 378] width 279 height 37
click at [218, 484] on div "screenshot_2025-01-28-13-15-04-02_e2d5b3f32b79de1d45acd1fad96fbb0f.jpg" at bounding box center [187, 465] width 279 height 37
click at [172, 535] on div "img20250722155650.jpg" at bounding box center [142, 525] width 149 height 19
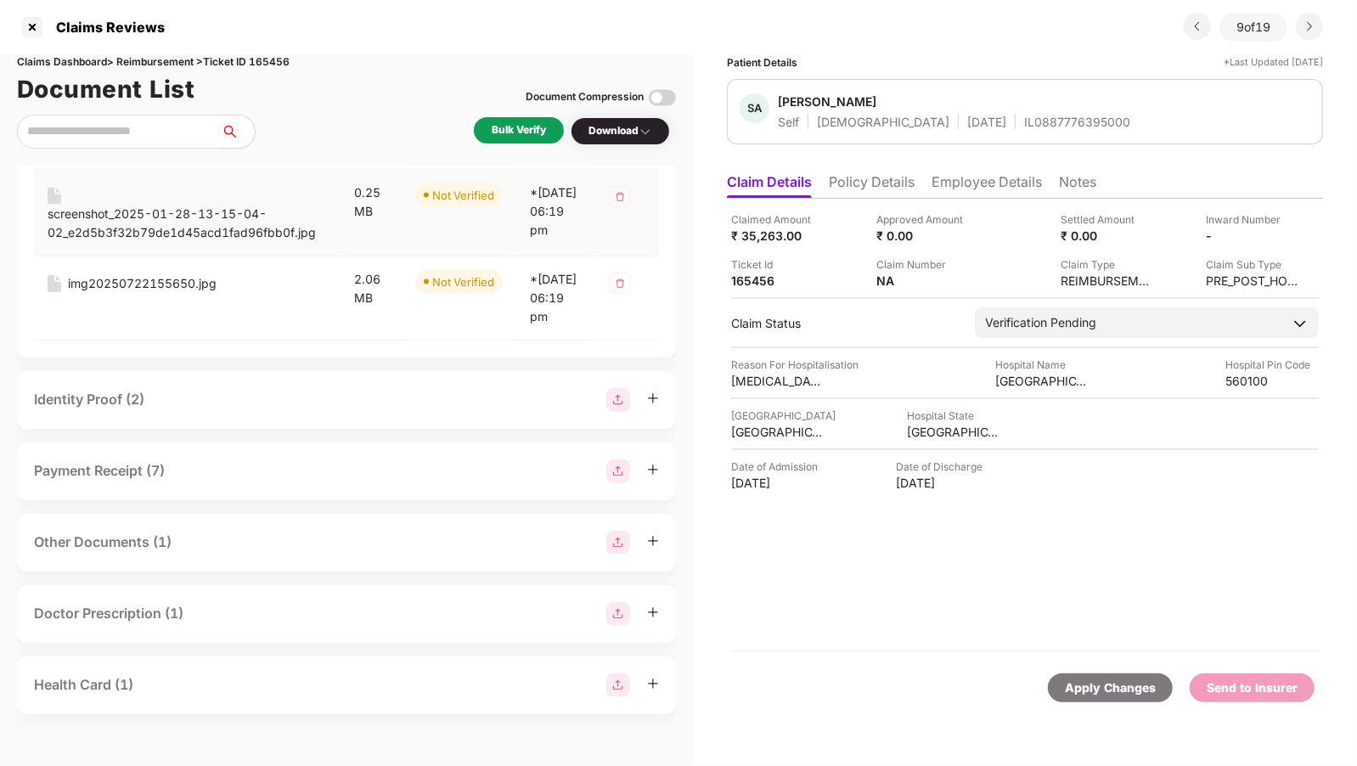
scroll to position [1772, 0]
click at [284, 412] on div "Identity Proof (2)" at bounding box center [346, 400] width 659 height 58
click at [413, 368] on div "Claim Form (1) File Name Size Status Last Updated On Action claim form.pdf 1.87…" at bounding box center [346, 447] width 659 height 562
click at [374, 385] on div "Identity Proof (2)" at bounding box center [346, 400] width 659 height 58
click at [655, 401] on icon "plus" at bounding box center [653, 398] width 12 height 12
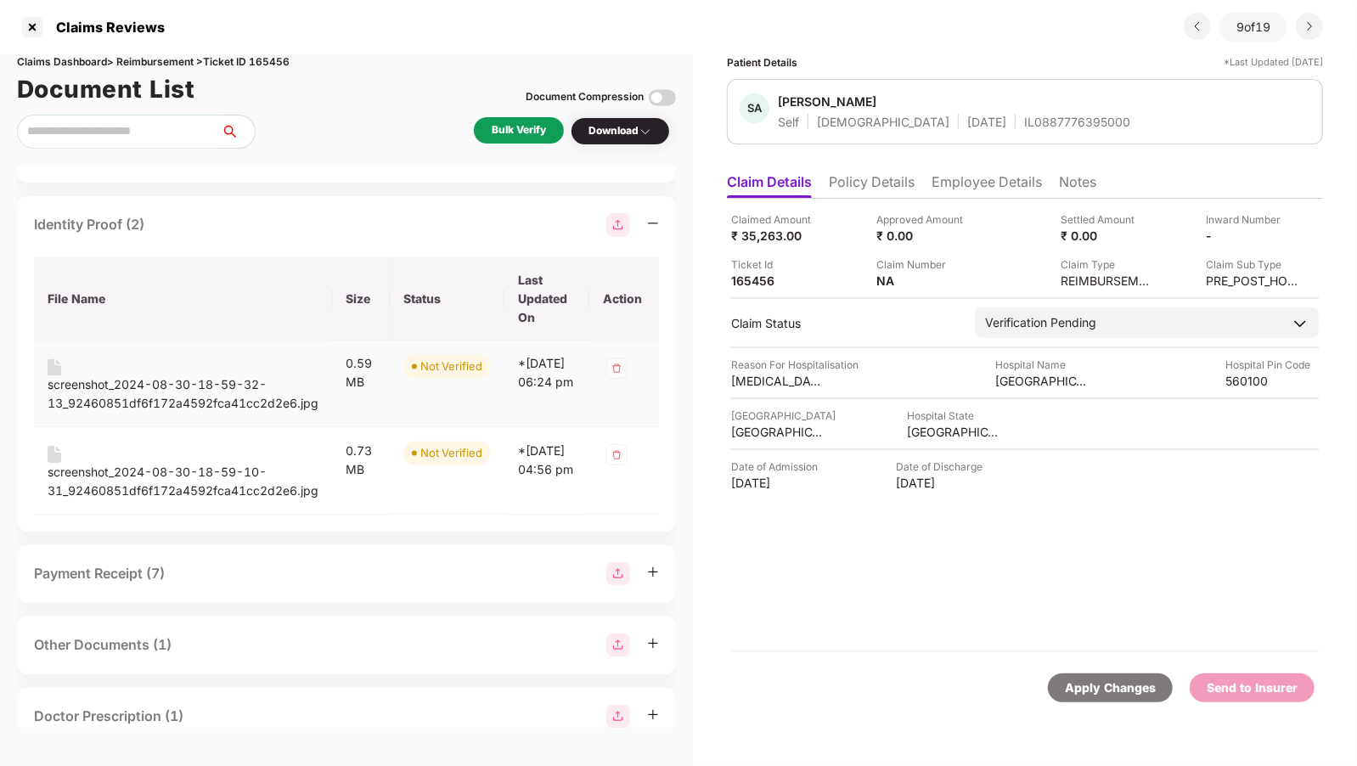
scroll to position [2048, 0]
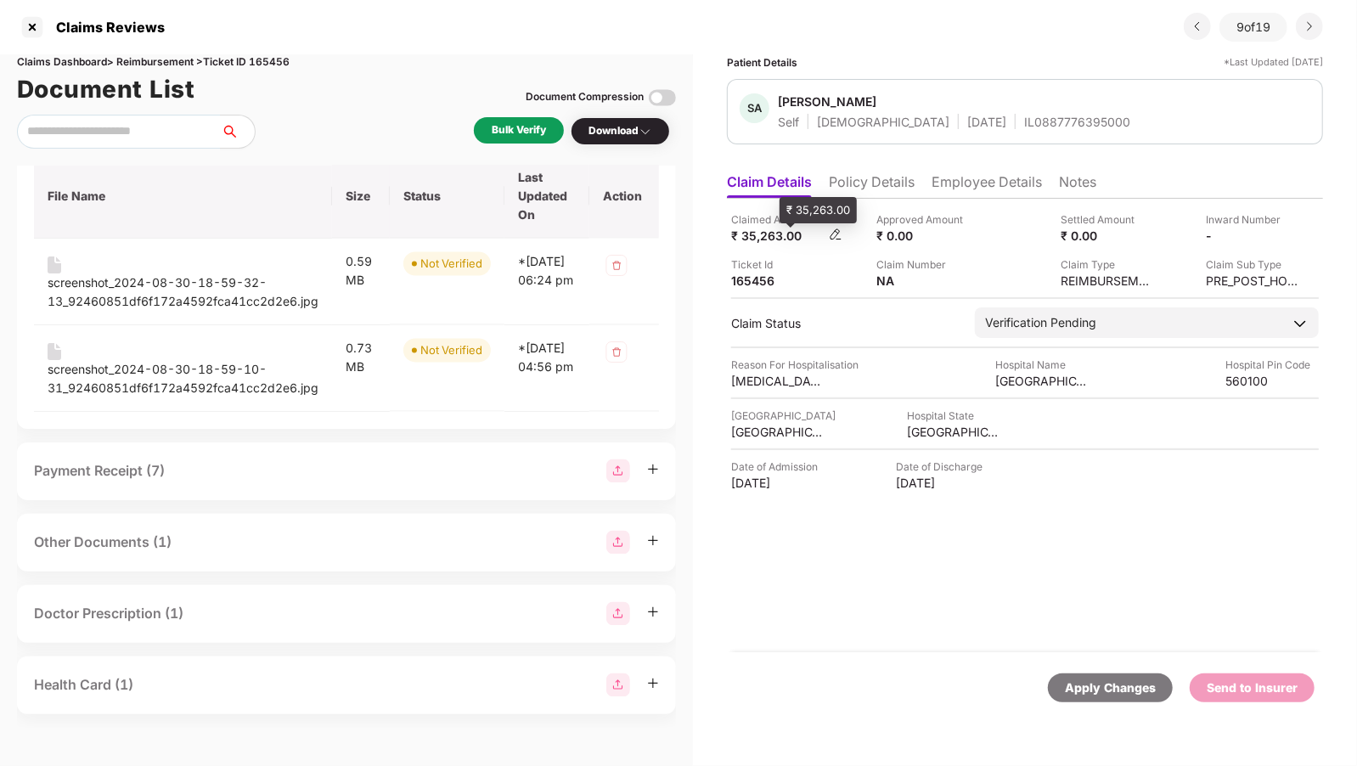
click at [770, 241] on div "₹ 35,263.00" at bounding box center [777, 236] width 93 height 16
click at [771, 241] on div "₹ 35,263.00" at bounding box center [777, 236] width 93 height 16
click at [347, 489] on div "Payment Receipt (7)" at bounding box center [346, 471] width 659 height 58
click at [654, 472] on icon "plus" at bounding box center [653, 470] width 12 height 12
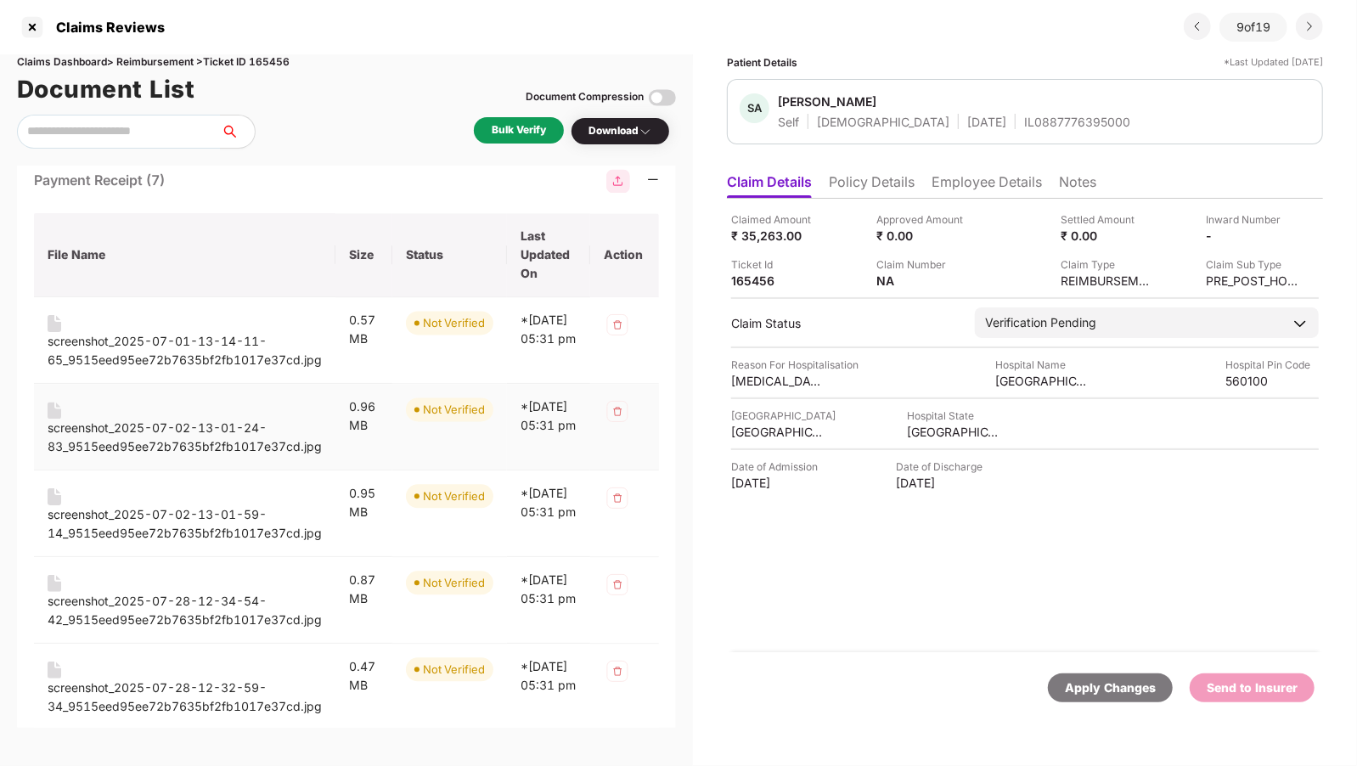
scroll to position [2162, 0]
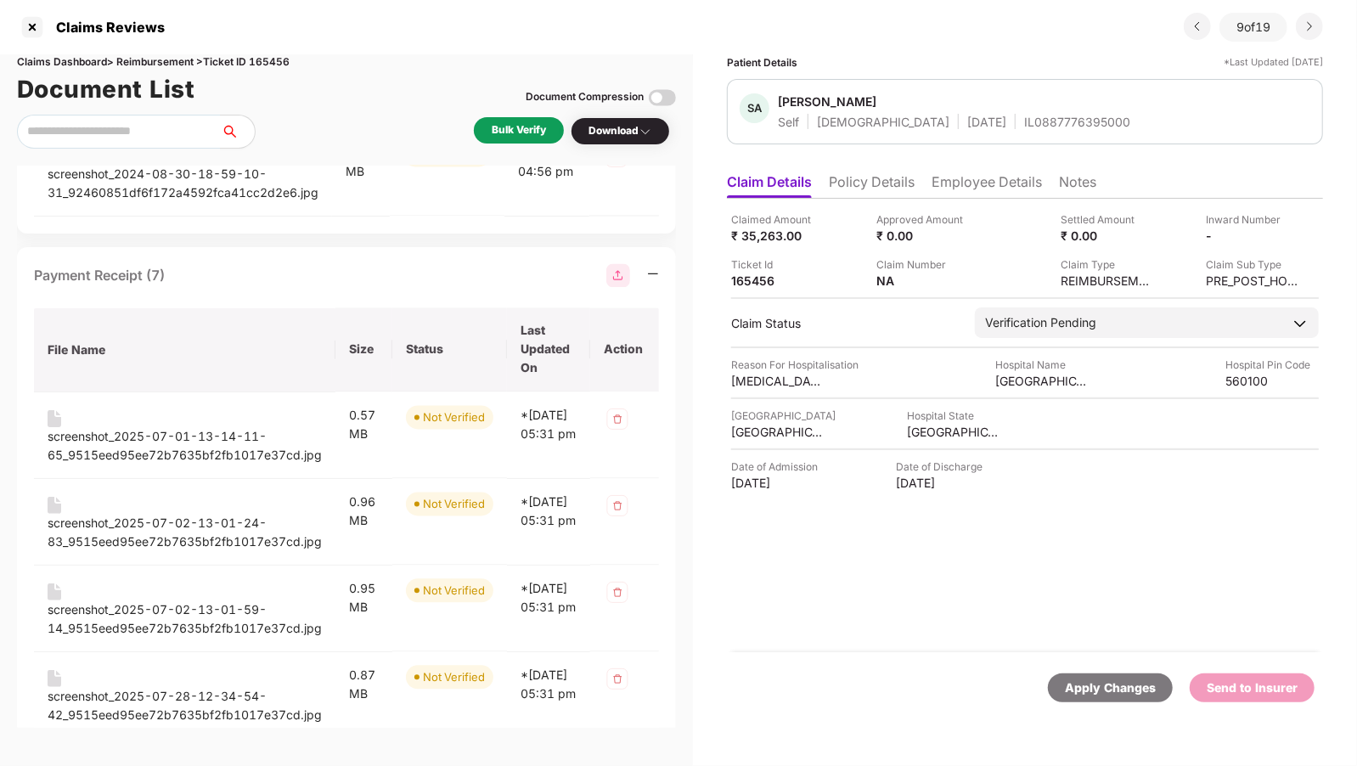
click at [194, 115] on div "screenshot_2024-08-30-18-59-32-13_92460851df6f172a4592fca41cc2d2e6.jpg" at bounding box center [183, 96] width 271 height 37
drag, startPoint x: 904, startPoint y: 110, endPoint x: 810, endPoint y: 110, distance: 94.2
click at [810, 110] on span "Simant Anand Gupta" at bounding box center [954, 103] width 352 height 20
click at [862, 181] on li "Policy Details" at bounding box center [872, 185] width 86 height 25
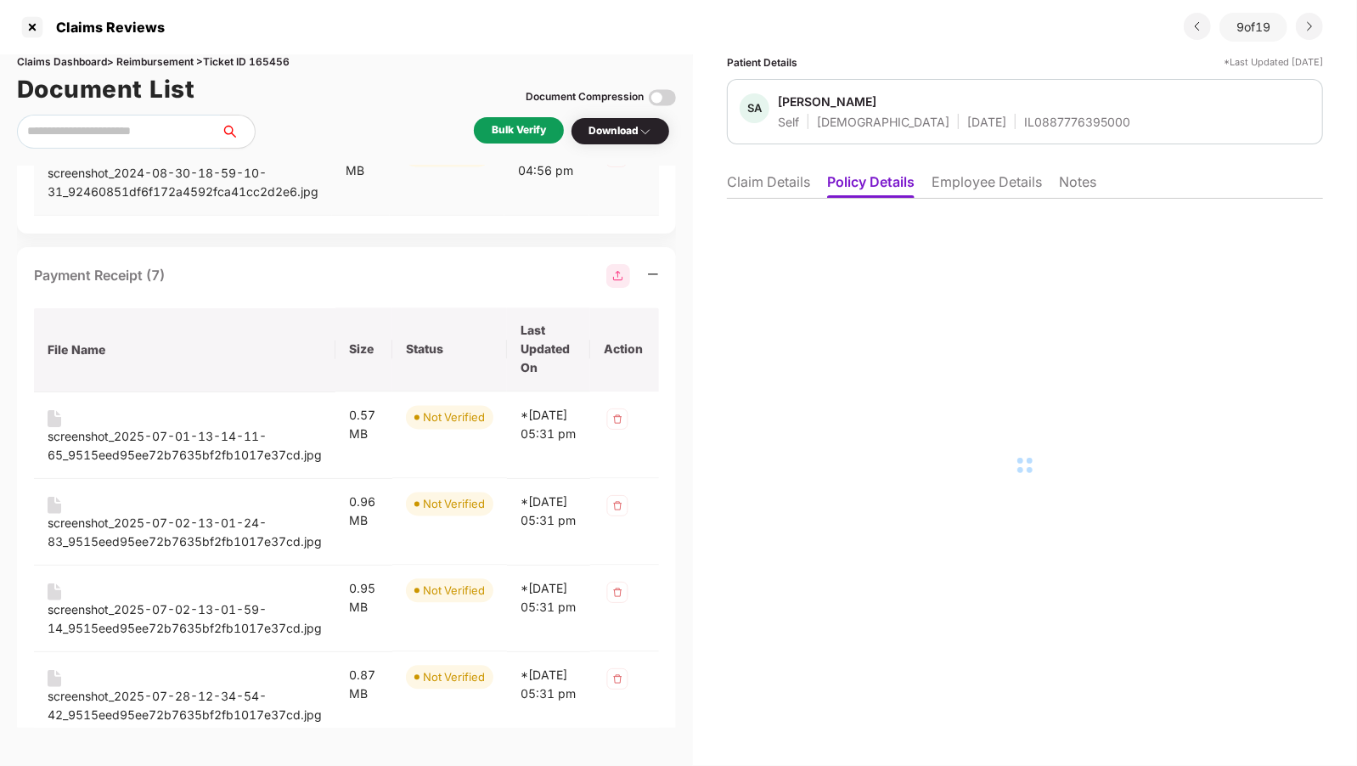
click at [156, 202] on div "screenshot_2024-08-30-18-59-10-31_92460851df6f172a4592fca41cc2d2e6.jpg" at bounding box center [183, 183] width 271 height 37
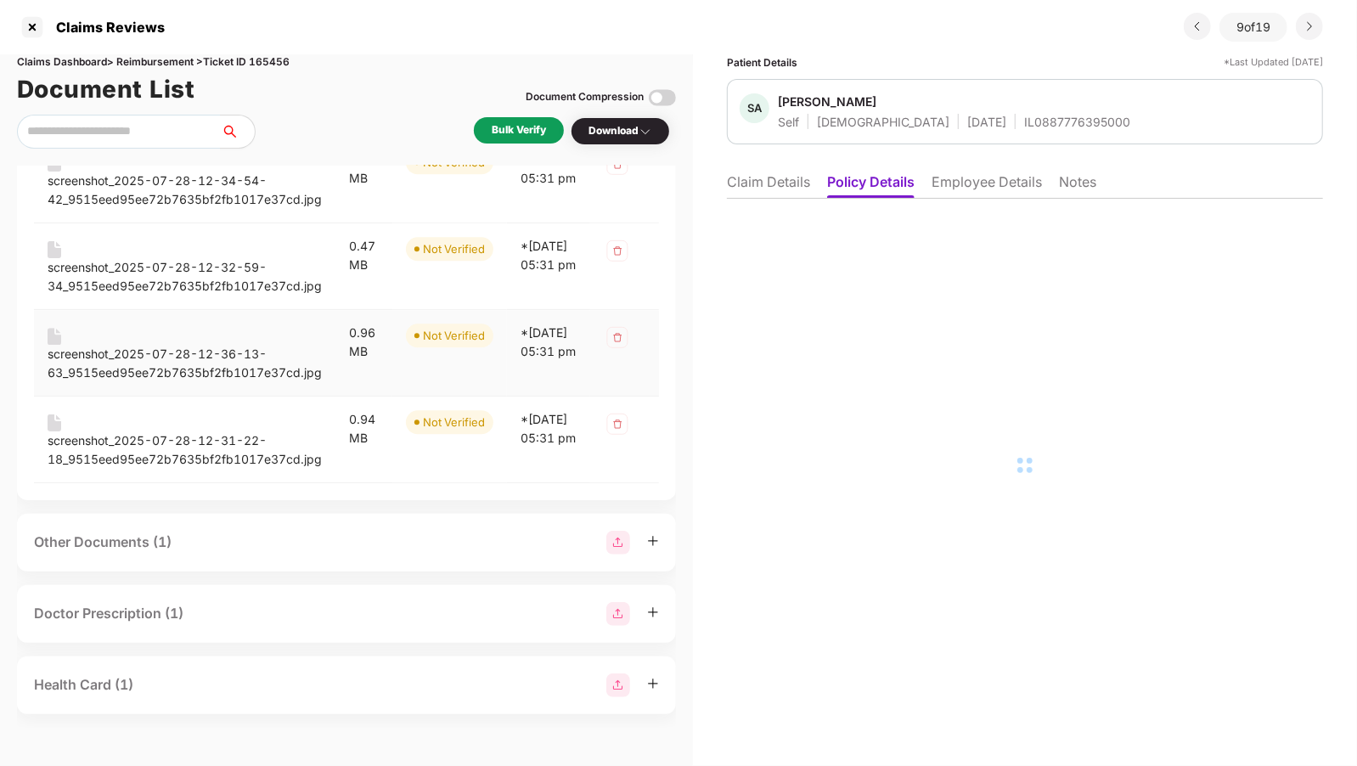
scroll to position [2756, 0]
click at [427, 543] on div "Other Documents (1)" at bounding box center [346, 543] width 625 height 24
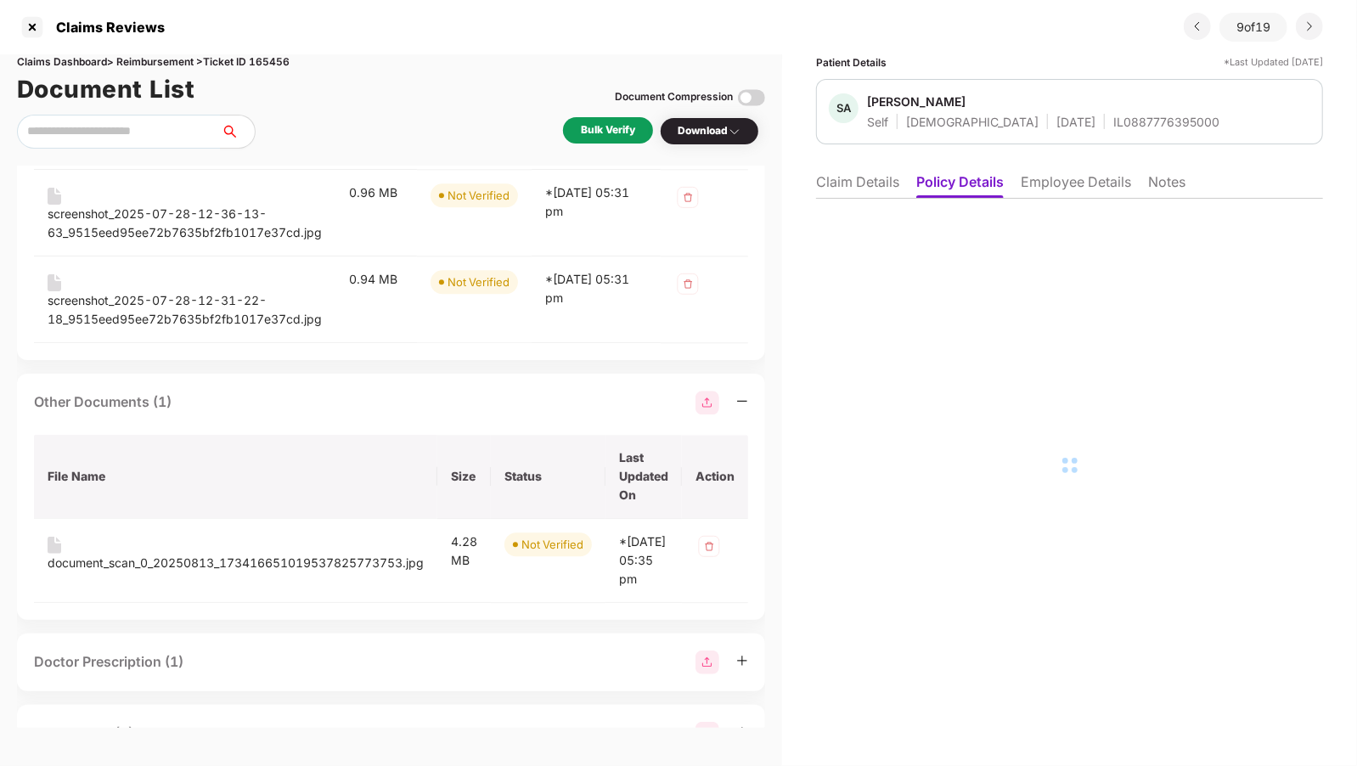
scroll to position [2635, 0]
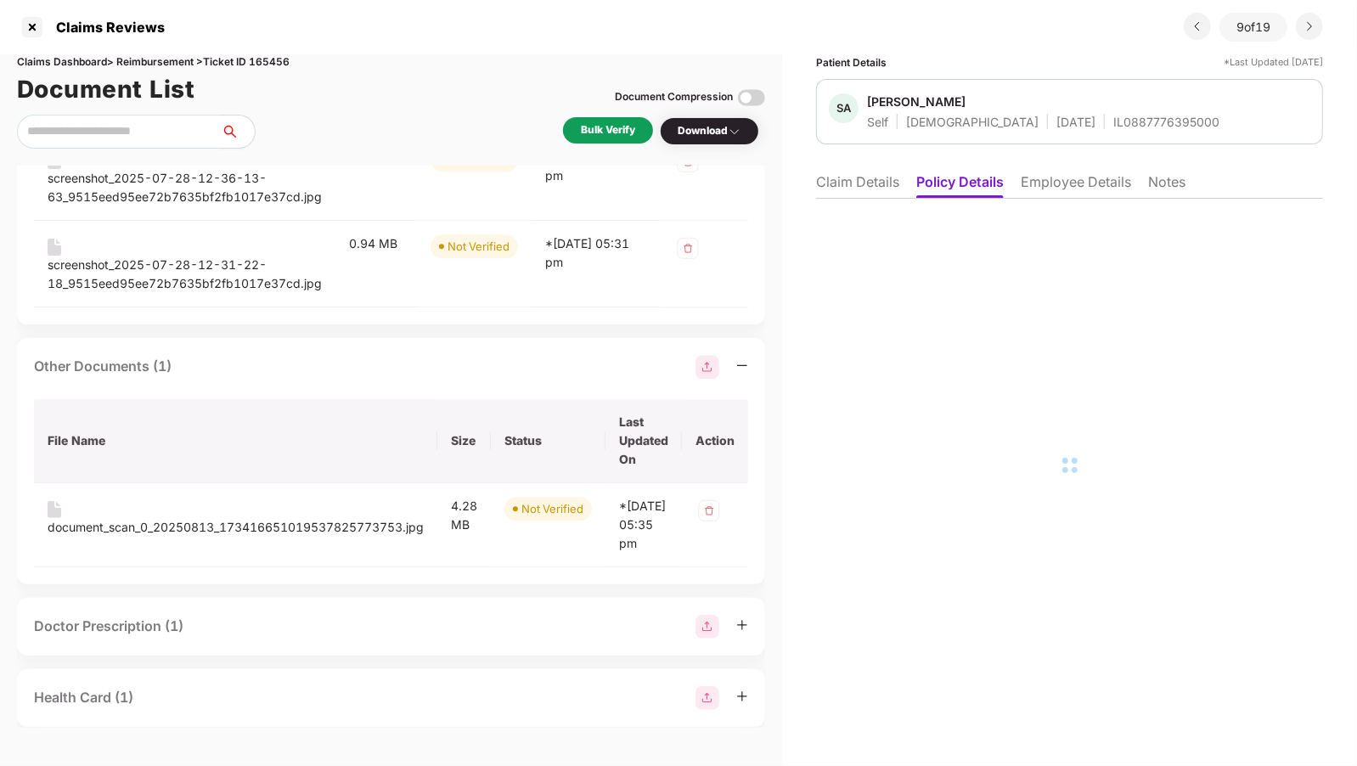
click at [370, 615] on div "Doctor Prescription (1)" at bounding box center [391, 627] width 714 height 24
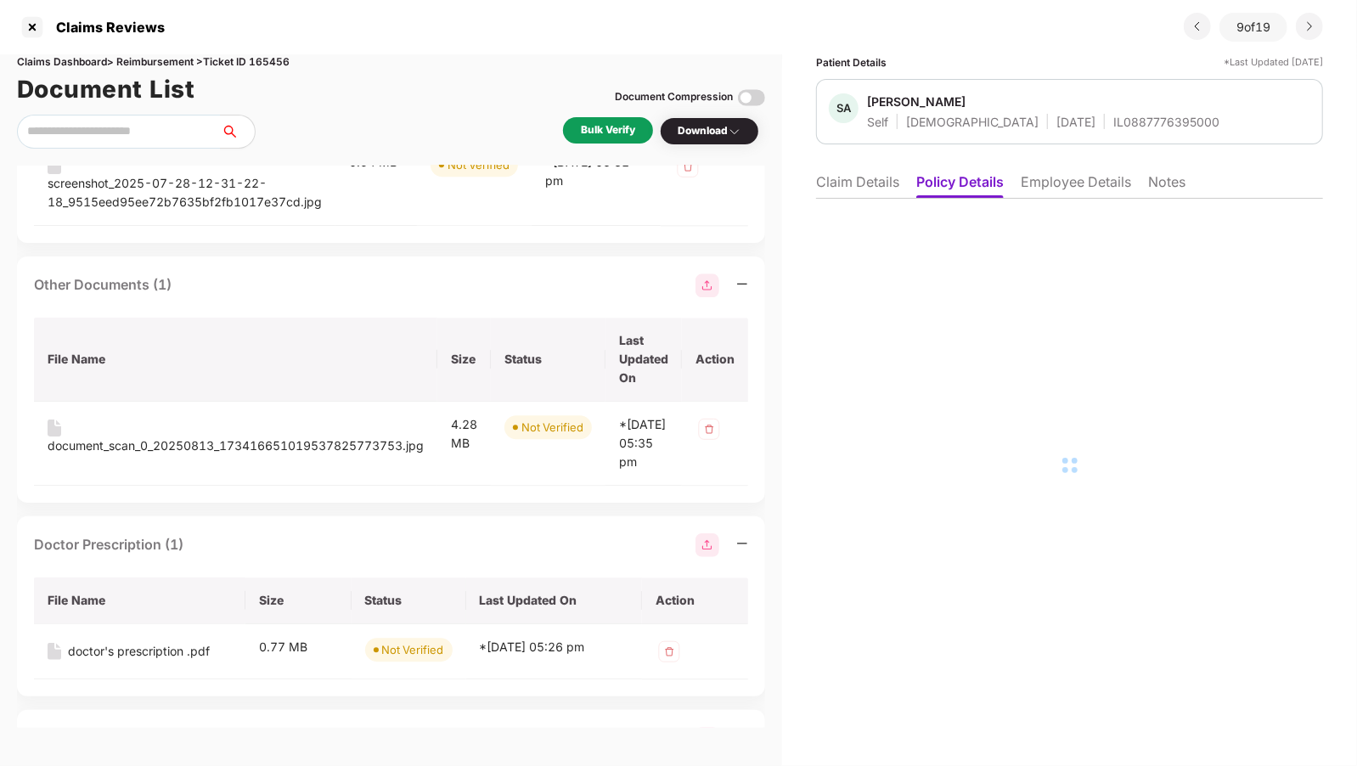
scroll to position [2756, 0]
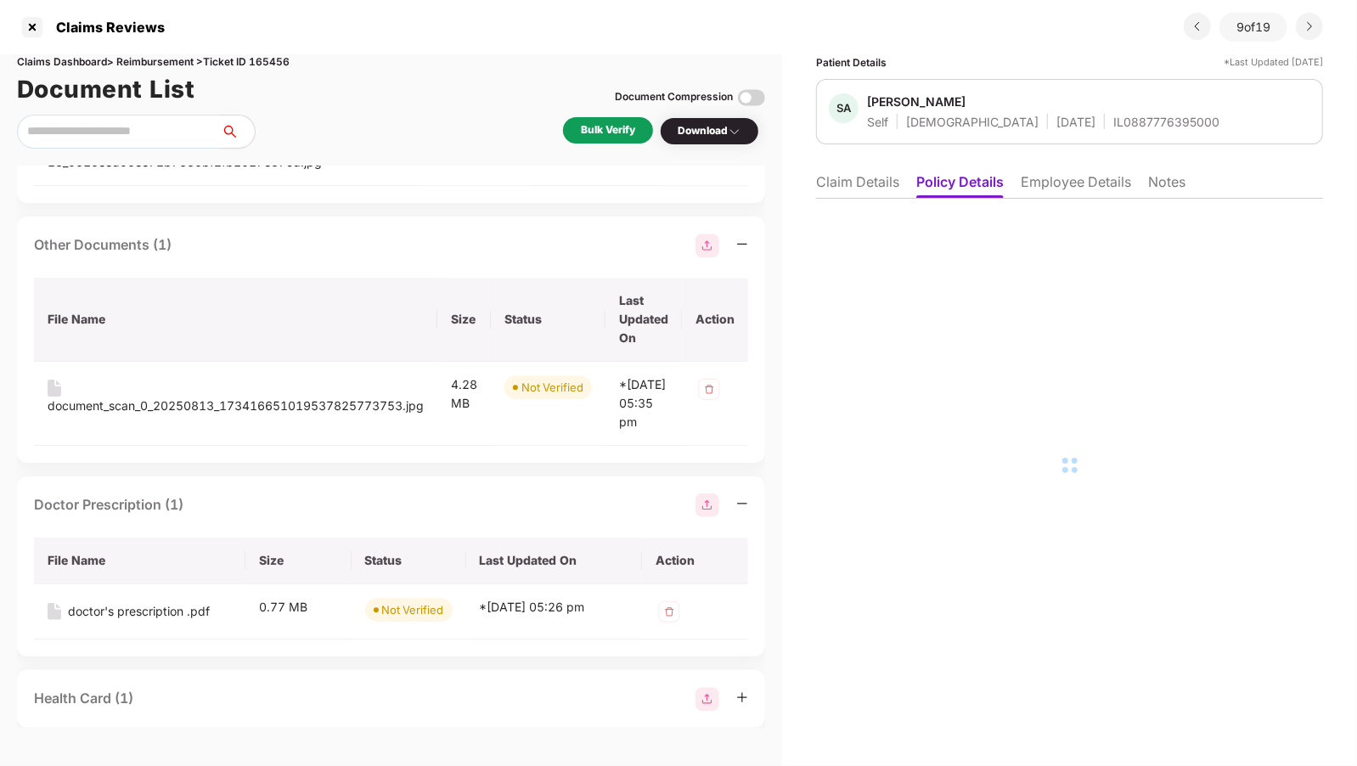
click at [323, 670] on div "Health Card (1)" at bounding box center [391, 699] width 748 height 58
click at [338, 693] on div "Health Card (1)" at bounding box center [391, 699] width 714 height 24
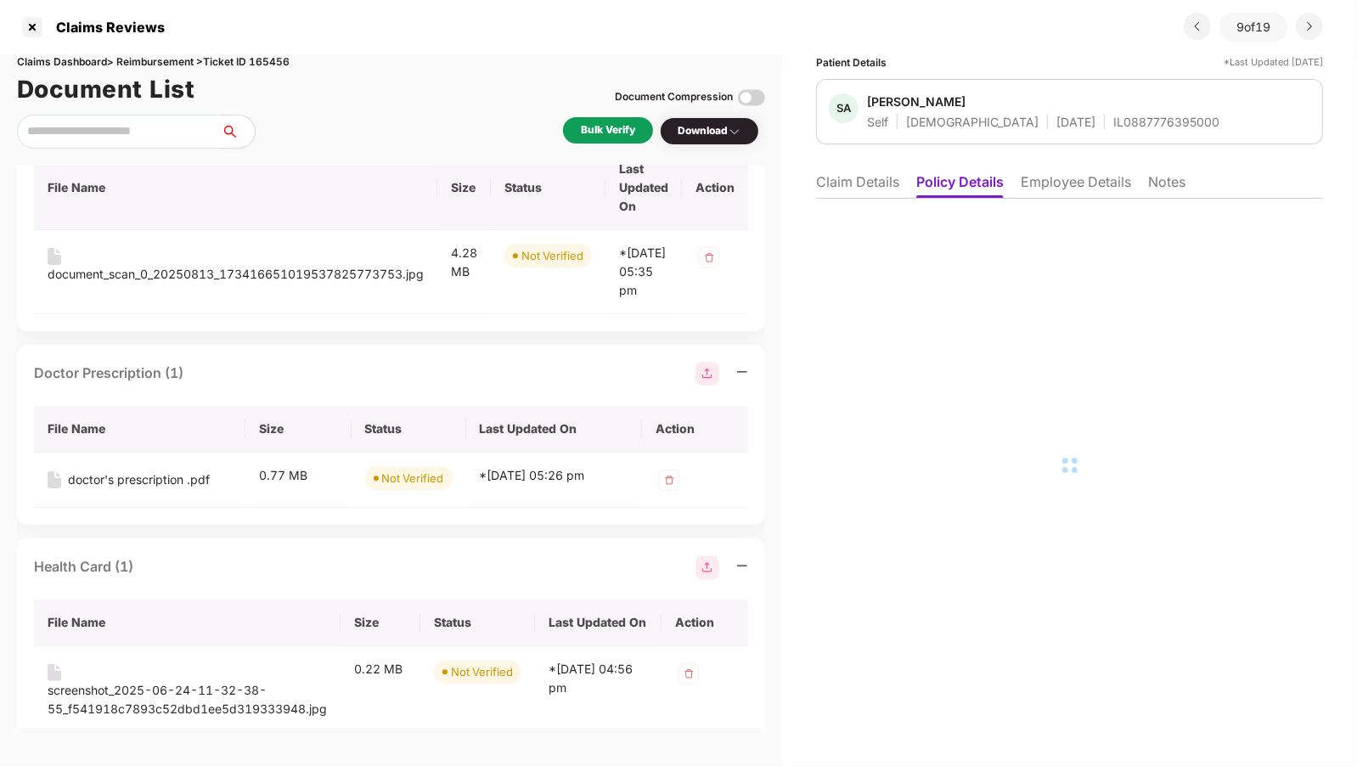
scroll to position [2909, 0]
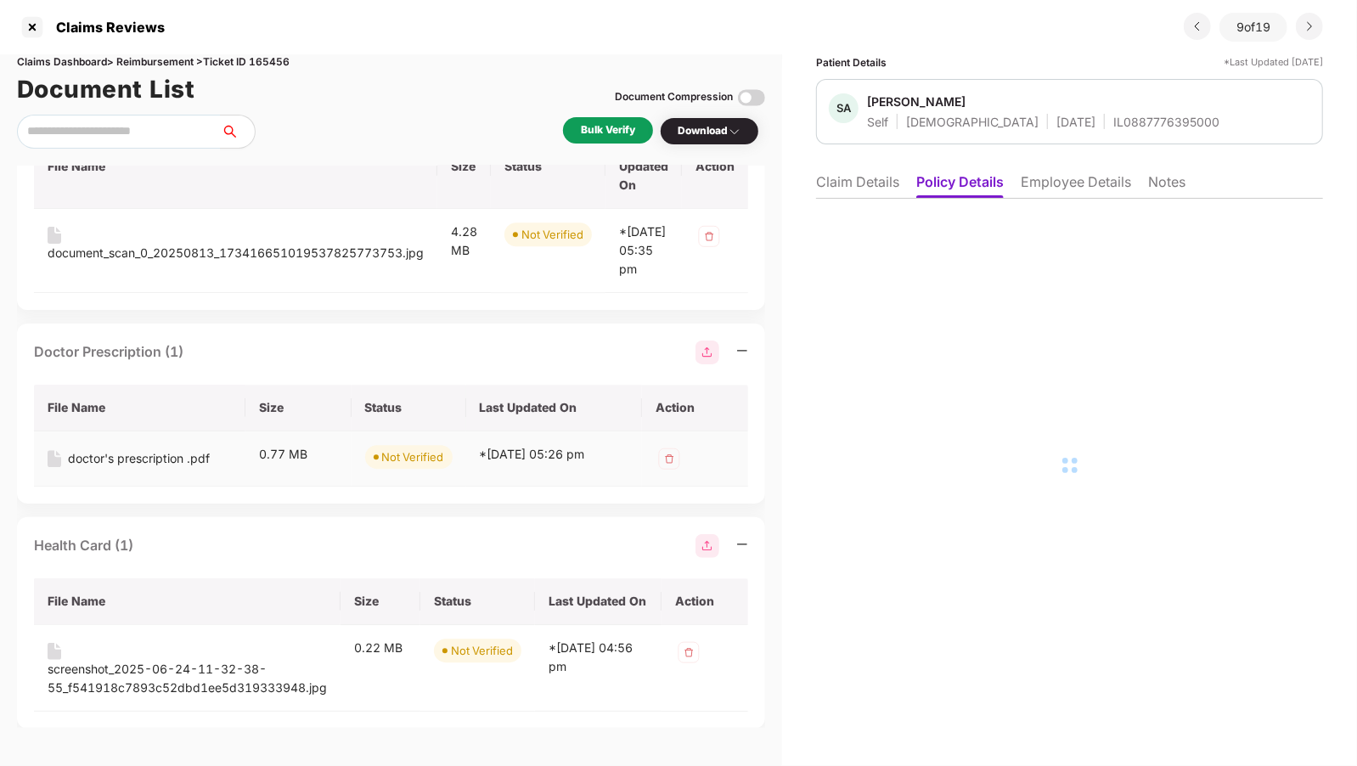
click at [158, 449] on div "doctor's prescription .pdf" at bounding box center [139, 458] width 142 height 19
